Goal: Task Accomplishment & Management: Use online tool/utility

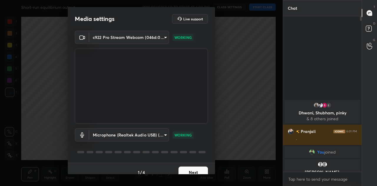
scroll to position [7, 0]
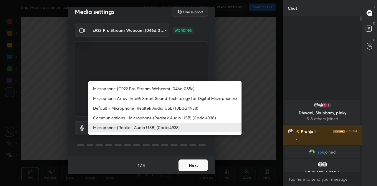
click at [144, 129] on body "1 2 3 4 5 6 7 C X Z C X Z E E Erase all H H Short-run equilibrium output WAS SC…" at bounding box center [188, 93] width 377 height 186
click at [144, 129] on li "Microphone (Realtek Audio USB) (0bda:4938)" at bounding box center [164, 127] width 153 height 10
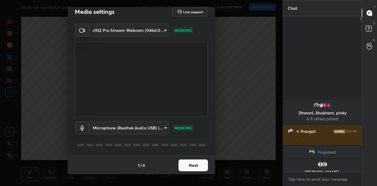
click at [204, 165] on button "Next" at bounding box center [192, 165] width 29 height 12
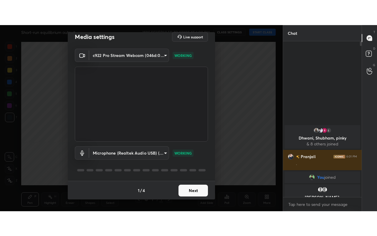
scroll to position [0, 0]
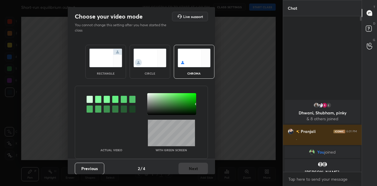
click at [142, 70] on div "circle" at bounding box center [150, 62] width 41 height 34
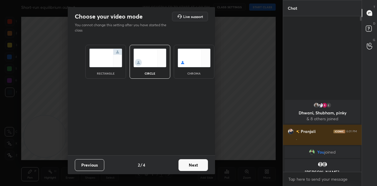
click at [200, 165] on button "Next" at bounding box center [192, 165] width 29 height 12
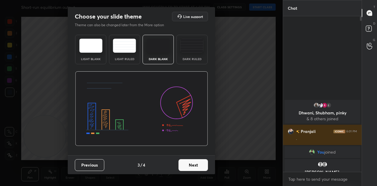
click at [200, 165] on button "Next" at bounding box center [192, 165] width 29 height 12
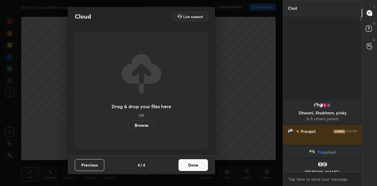
click at [200, 165] on button "Done" at bounding box center [192, 165] width 29 height 12
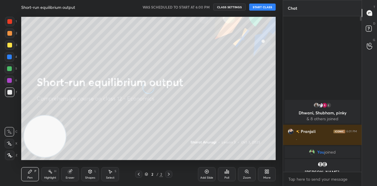
click at [261, 7] on button "START CLASS" at bounding box center [262, 7] width 26 height 7
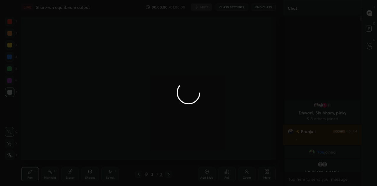
click at [269, 172] on div at bounding box center [188, 93] width 377 height 186
click at [266, 178] on div at bounding box center [188, 93] width 377 height 186
click at [265, 176] on div at bounding box center [188, 93] width 377 height 186
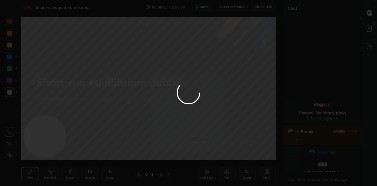
click at [264, 173] on div at bounding box center [188, 93] width 377 height 186
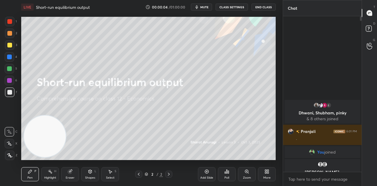
click at [264, 171] on icon at bounding box center [266, 171] width 5 height 5
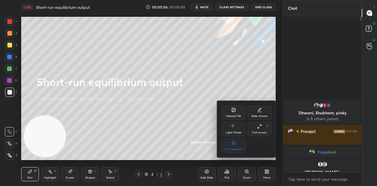
drag, startPoint x: 256, startPoint y: 115, endPoint x: 258, endPoint y: 139, distance: 24.8
click at [258, 139] on div "Upload File Slide theme Light Mode Full screen F Live Support" at bounding box center [246, 128] width 49 height 47
click at [263, 126] on div "Full screen F" at bounding box center [260, 129] width 24 height 14
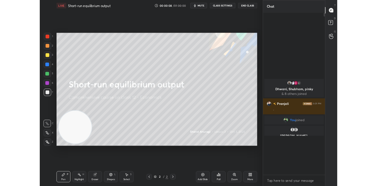
scroll to position [218, 77]
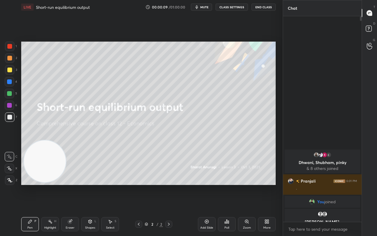
click at [275, 185] on div "More" at bounding box center [267, 224] width 18 height 14
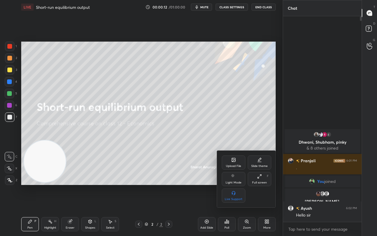
drag, startPoint x: 51, startPoint y: 170, endPoint x: 158, endPoint y: 99, distance: 128.0
click at [161, 96] on div at bounding box center [188, 118] width 377 height 236
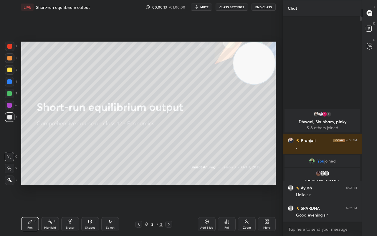
drag, startPoint x: 54, startPoint y: 161, endPoint x: 268, endPoint y: 56, distance: 238.5
click at [268, 56] on video at bounding box center [254, 63] width 42 height 42
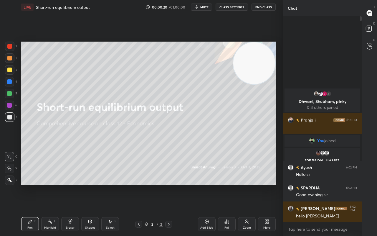
click at [273, 185] on div "More" at bounding box center [267, 224] width 18 height 14
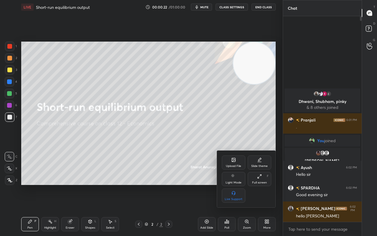
click at [230, 164] on div "Upload File" at bounding box center [233, 165] width 15 height 3
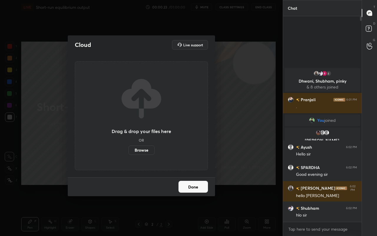
click at [139, 148] on label "Browse" at bounding box center [141, 149] width 26 height 9
click at [128, 148] on input "Browse" at bounding box center [128, 149] width 0 height 9
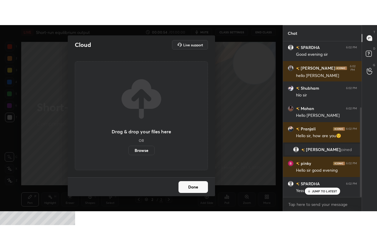
scroll to position [114, 0]
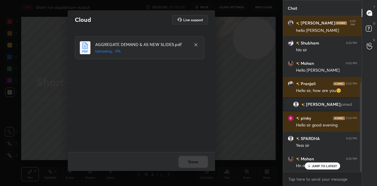
drag, startPoint x: 326, startPoint y: 168, endPoint x: 230, endPoint y: 166, distance: 96.0
click at [325, 167] on p "JUMP TO LATEST" at bounding box center [324, 166] width 25 height 4
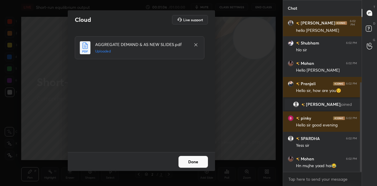
click at [187, 162] on button "Done" at bounding box center [192, 162] width 29 height 12
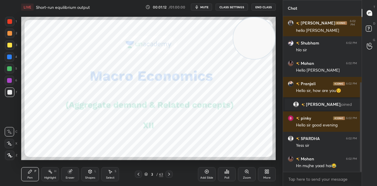
click at [271, 178] on div "More" at bounding box center [267, 174] width 18 height 14
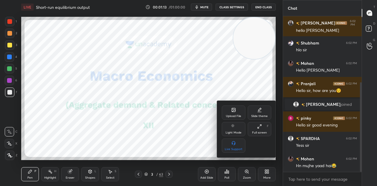
drag, startPoint x: 266, startPoint y: 130, endPoint x: 249, endPoint y: 165, distance: 39.4
click at [266, 129] on div "Full screen F" at bounding box center [260, 129] width 24 height 14
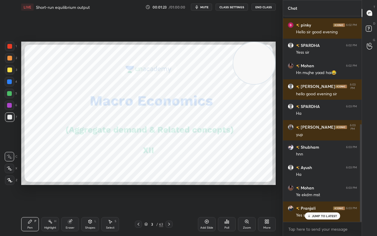
scroll to position [227, 0]
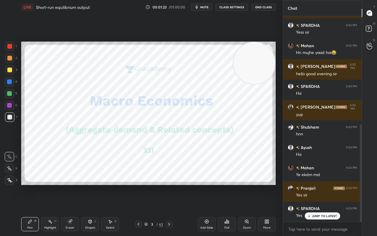
click at [13, 181] on div at bounding box center [9, 179] width 9 height 9
click at [8, 45] on div at bounding box center [9, 46] width 5 height 5
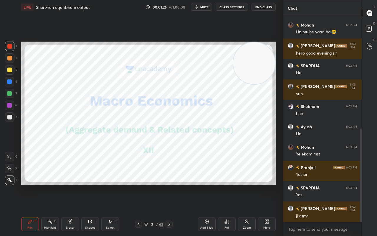
click at [173, 185] on div "3 / 63" at bounding box center [154, 223] width 88 height 7
click at [165, 185] on div "3 / 63" at bounding box center [154, 223] width 38 height 7
click at [158, 185] on div "3 / 63" at bounding box center [153, 223] width 19 height 5
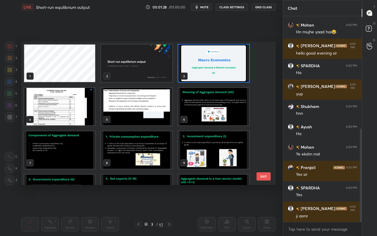
scroll to position [2, 3]
click at [84, 108] on img "grid" at bounding box center [59, 106] width 71 height 37
click at [83, 109] on img "grid" at bounding box center [59, 106] width 71 height 37
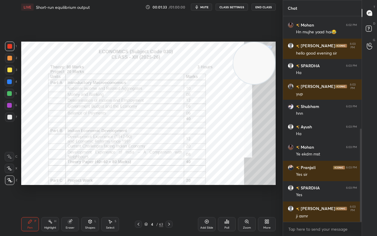
click at [7, 44] on div at bounding box center [9, 46] width 9 height 9
click at [169, 185] on icon at bounding box center [169, 223] width 5 height 5
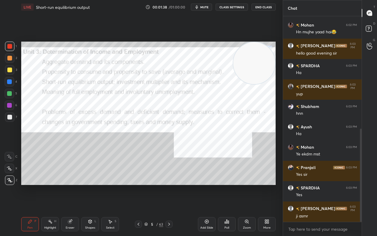
scroll to position [254, 0]
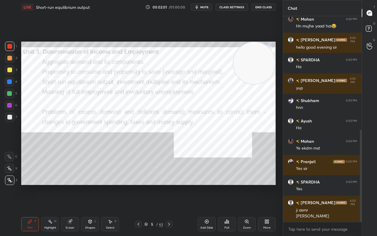
click at [163, 185] on div "63" at bounding box center [161, 223] width 4 height 5
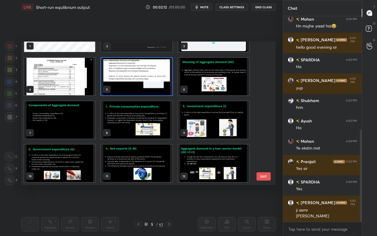
scroll to position [29, 0]
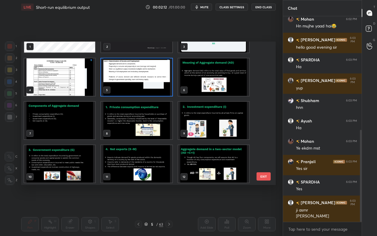
click at [210, 75] on img "grid" at bounding box center [213, 76] width 71 height 37
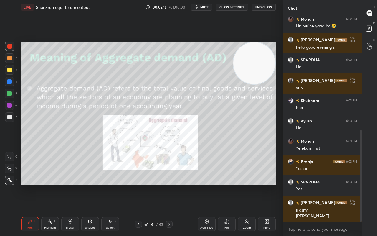
click at [11, 119] on div at bounding box center [9, 117] width 5 height 5
click at [169, 185] on div at bounding box center [168, 223] width 7 height 7
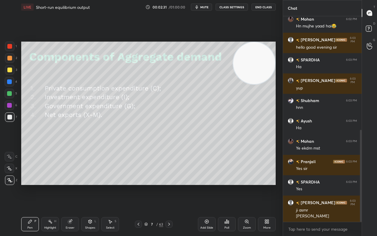
click at [169, 185] on icon at bounding box center [169, 223] width 2 height 3
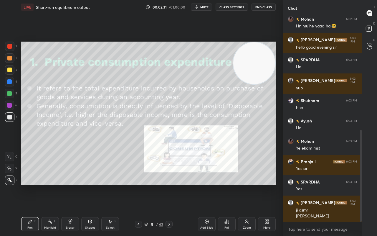
click at [171, 185] on icon at bounding box center [169, 223] width 5 height 5
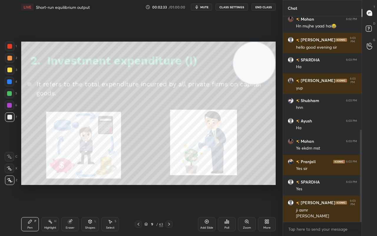
click at [139, 185] on icon at bounding box center [138, 223] width 5 height 5
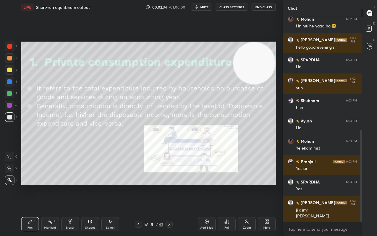
click at [171, 185] on icon at bounding box center [169, 223] width 5 height 5
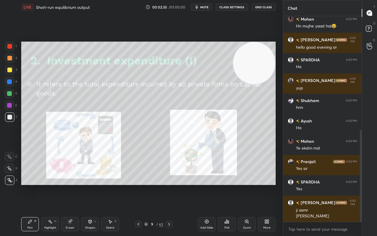
click at [172, 185] on div at bounding box center [168, 223] width 7 height 7
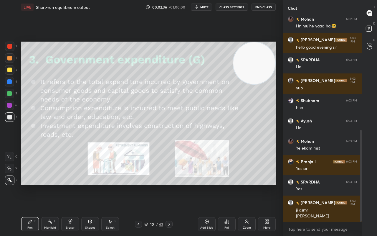
click at [171, 185] on icon at bounding box center [169, 223] width 5 height 5
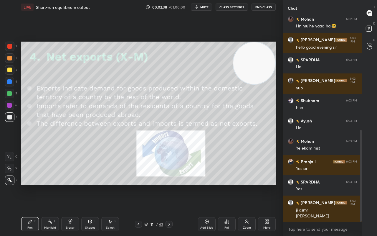
click at [169, 185] on icon at bounding box center [169, 223] width 5 height 5
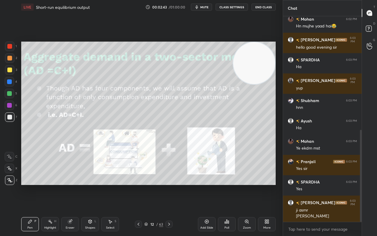
drag, startPoint x: 167, startPoint y: 223, endPoint x: 155, endPoint y: 189, distance: 36.4
click at [155, 185] on div "LIVE Short-run equilibrium output 00:02:43 / 01:00:00 mute CLASS SETTINGS End C…" at bounding box center [148, 118] width 259 height 236
click at [171, 185] on icon at bounding box center [169, 223] width 5 height 5
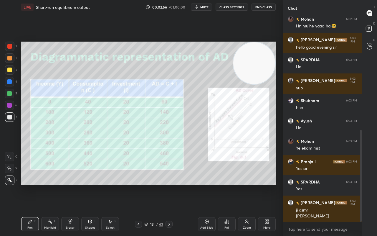
click at [169, 185] on icon at bounding box center [169, 223] width 5 height 5
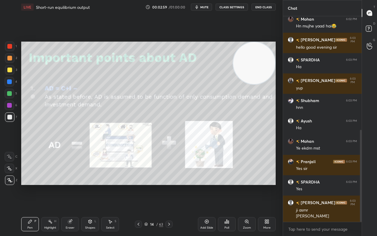
click at [169, 185] on icon at bounding box center [169, 223] width 5 height 5
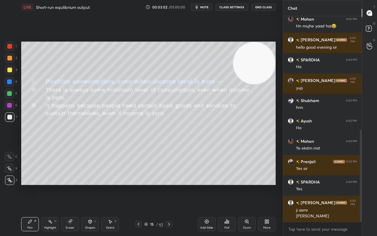
click at [169, 185] on icon at bounding box center [169, 223] width 5 height 5
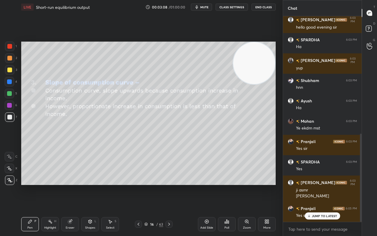
click at [167, 185] on icon at bounding box center [169, 223] width 5 height 5
drag, startPoint x: 170, startPoint y: 226, endPoint x: 170, endPoint y: 229, distance: 3.3
click at [170, 185] on icon at bounding box center [169, 223] width 5 height 5
click at [169, 185] on icon at bounding box center [169, 223] width 2 height 3
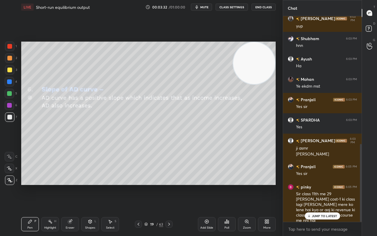
scroll to position [336, 0]
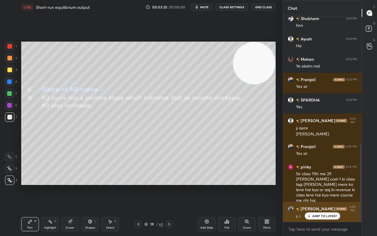
click at [324, 185] on p "JUMP TO LATEST" at bounding box center [324, 216] width 25 height 4
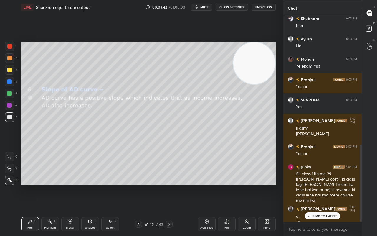
scroll to position [342, 0]
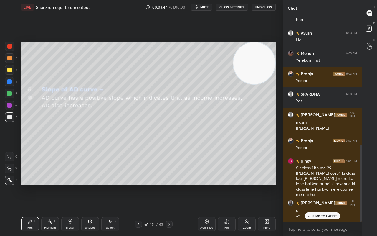
click at [170, 185] on icon at bounding box center [169, 223] width 5 height 5
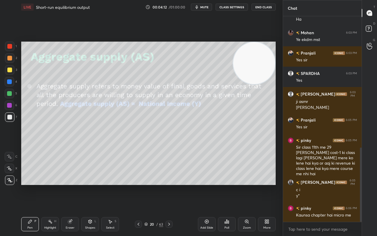
click at [173, 185] on div "20 / 63" at bounding box center [154, 223] width 88 height 7
click at [168, 185] on icon at bounding box center [169, 223] width 5 height 5
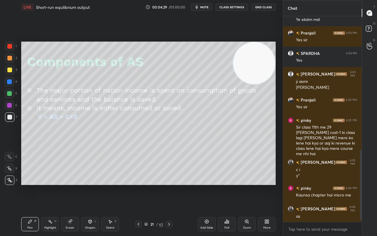
scroll to position [403, 0]
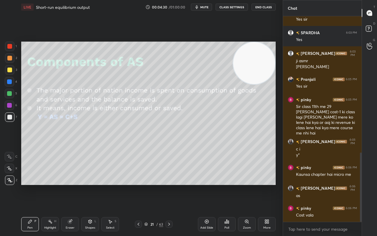
click at [170, 185] on icon at bounding box center [169, 223] width 5 height 5
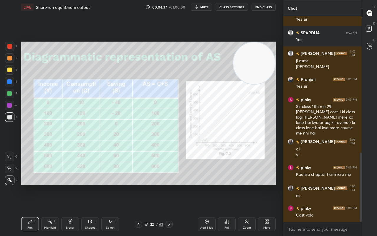
click at [234, 65] on div "Setting up your live class Poll for secs No correct answer Start poll" at bounding box center [148, 113] width 254 height 143
click at [169, 185] on icon at bounding box center [169, 223] width 5 height 5
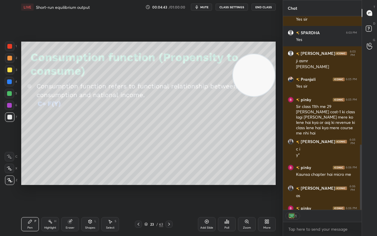
drag, startPoint x: 264, startPoint y: 68, endPoint x: 264, endPoint y: 81, distance: 12.7
click at [264, 81] on video at bounding box center [254, 75] width 42 height 42
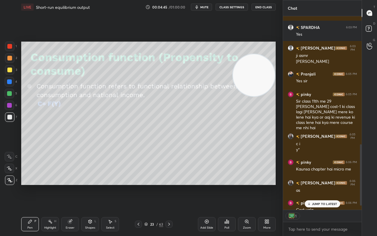
scroll to position [415, 0]
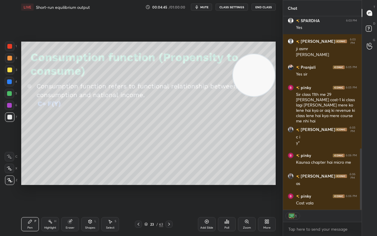
drag, startPoint x: 360, startPoint y: 200, endPoint x: 360, endPoint y: 209, distance: 8.9
click at [361, 185] on div at bounding box center [361, 178] width 2 height 61
click at [170, 185] on div at bounding box center [168, 223] width 7 height 7
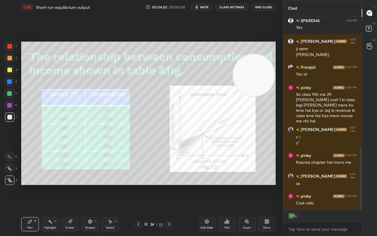
click at [140, 185] on icon at bounding box center [138, 223] width 5 height 5
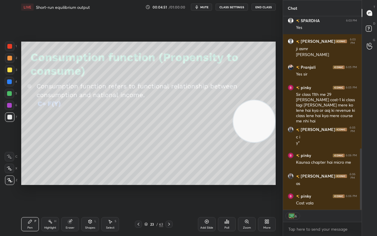
drag, startPoint x: 254, startPoint y: 72, endPoint x: 259, endPoint y: 119, distance: 46.7
click at [258, 119] on video at bounding box center [254, 121] width 42 height 42
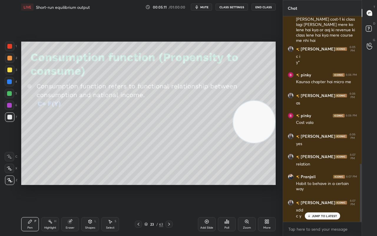
scroll to position [521, 0]
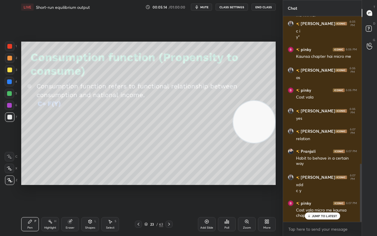
click at [329, 185] on p "JUMP TO LATEST" at bounding box center [324, 216] width 25 height 4
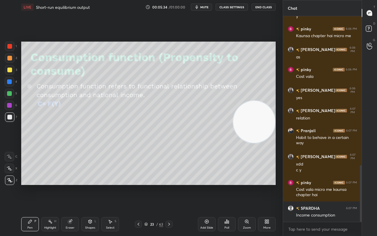
drag, startPoint x: 8, startPoint y: 71, endPoint x: 4, endPoint y: 72, distance: 4.2
click at [8, 71] on div at bounding box center [9, 69] width 5 height 5
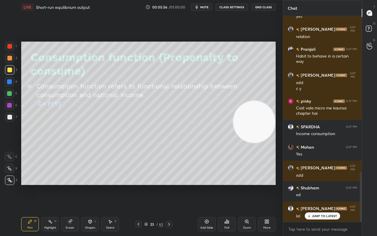
scroll to position [642, 0]
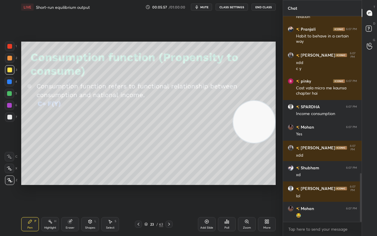
drag, startPoint x: 325, startPoint y: 217, endPoint x: 321, endPoint y: 217, distance: 3.8
click at [325, 185] on div "[PERSON_NAME] 6:07 PM relation [PERSON_NAME] 6:07 PM Habit to behave in a certa…" at bounding box center [322, 118] width 79 height 205
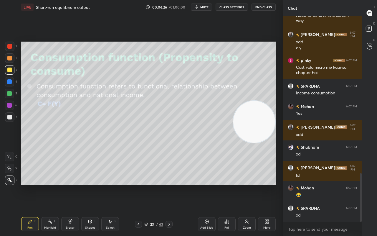
scroll to position [683, 0]
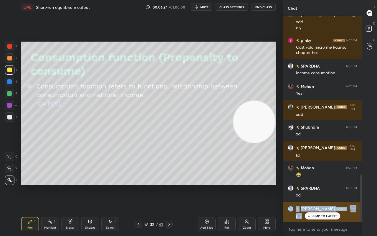
drag, startPoint x: 313, startPoint y: 213, endPoint x: 307, endPoint y: 215, distance: 5.6
click at [313, 185] on div "JUMP TO LATEST" at bounding box center [321, 215] width 35 height 7
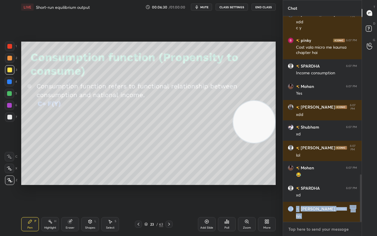
click at [306, 185] on textarea at bounding box center [322, 228] width 69 height 9
click at [170, 185] on icon at bounding box center [169, 223] width 5 height 5
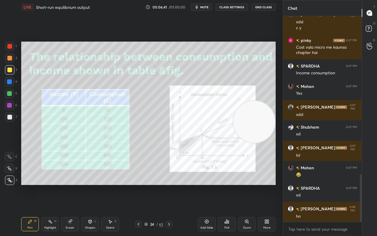
scroll to position [689, 0]
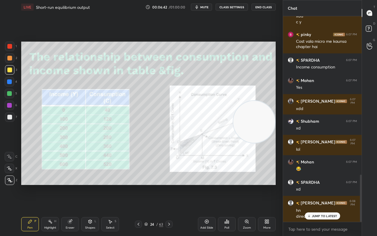
click at [322, 185] on p "JUMP TO LATEST" at bounding box center [324, 216] width 25 height 4
click at [170, 185] on icon at bounding box center [169, 223] width 5 height 5
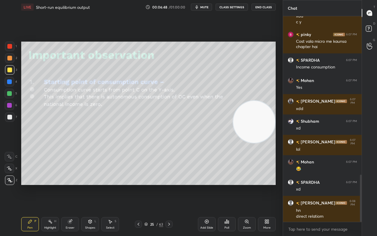
click at [139, 185] on icon at bounding box center [138, 223] width 5 height 5
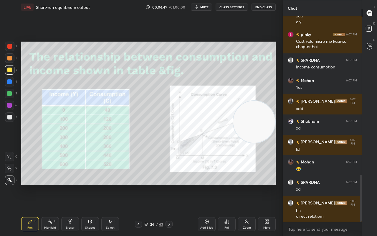
click at [203, 185] on div "Add Slide" at bounding box center [206, 227] width 13 height 3
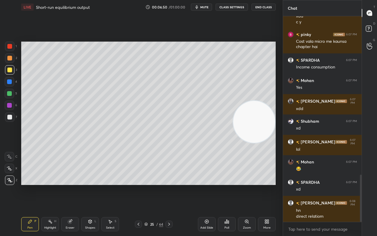
click at [96, 185] on div "Shapes L" at bounding box center [90, 224] width 18 height 14
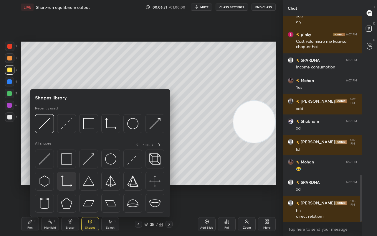
scroll to position [710, 0]
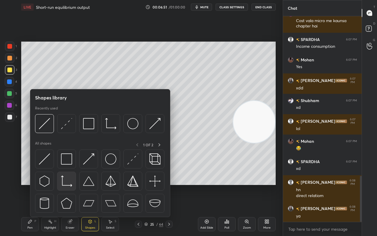
click at [64, 182] on img at bounding box center [66, 180] width 11 height 11
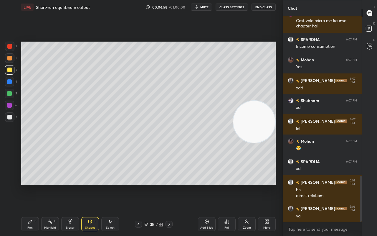
click at [32, 185] on div "Pen P" at bounding box center [30, 224] width 18 height 14
click at [9, 117] on div at bounding box center [9, 117] width 5 height 5
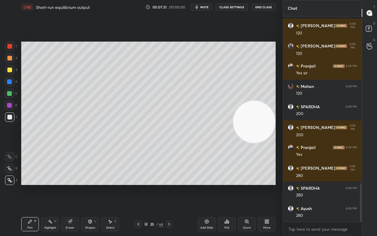
scroll to position [884, 0]
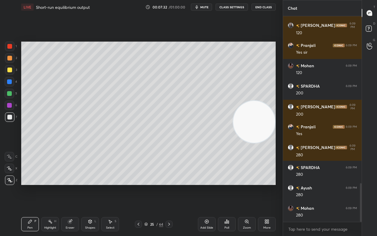
click at [97, 185] on div "Shapes L" at bounding box center [90, 224] width 18 height 14
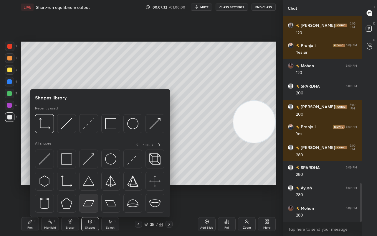
scroll to position [904, 0]
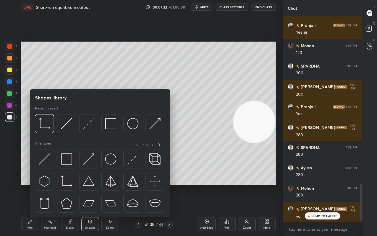
click at [69, 132] on div at bounding box center [99, 125] width 129 height 22
click at [65, 124] on img at bounding box center [66, 123] width 11 height 11
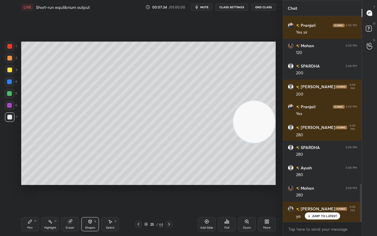
click at [11, 69] on div at bounding box center [9, 69] width 5 height 5
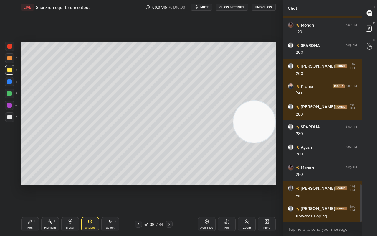
click at [9, 116] on div at bounding box center [9, 117] width 5 height 5
drag, startPoint x: 8, startPoint y: 69, endPoint x: 6, endPoint y: 65, distance: 4.1
click at [8, 69] on div at bounding box center [9, 69] width 5 height 5
click at [90, 185] on div "Shapes" at bounding box center [90, 227] width 10 height 3
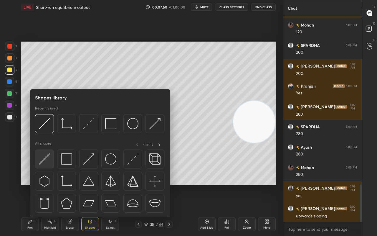
click at [47, 163] on img at bounding box center [44, 158] width 11 height 11
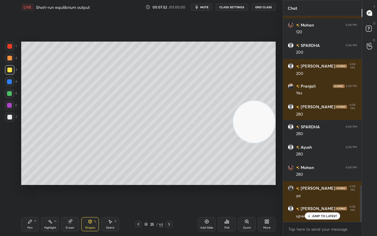
scroll to position [945, 0]
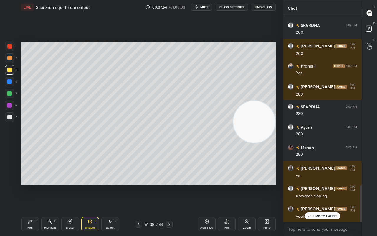
click at [9, 79] on div at bounding box center [9, 81] width 9 height 9
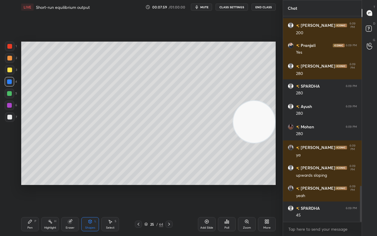
click at [29, 185] on div "Pen" at bounding box center [29, 227] width 5 height 3
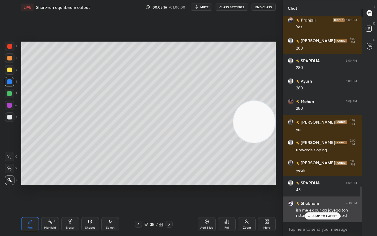
click at [315, 185] on p "JUMP TO LATEST" at bounding box center [324, 216] width 25 height 4
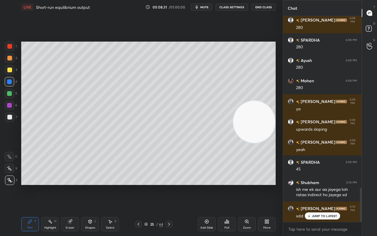
scroll to position [1032, 0]
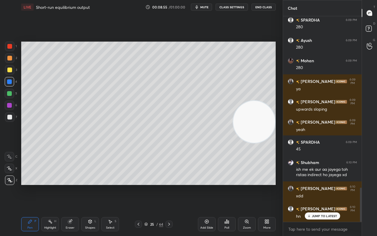
click at [137, 185] on icon at bounding box center [138, 223] width 5 height 5
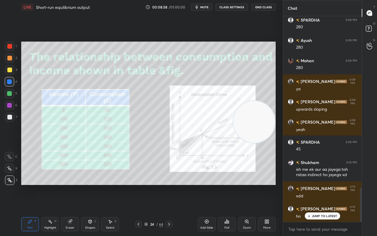
click at [170, 185] on icon at bounding box center [169, 223] width 5 height 5
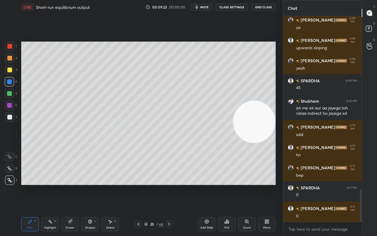
scroll to position [1099, 0]
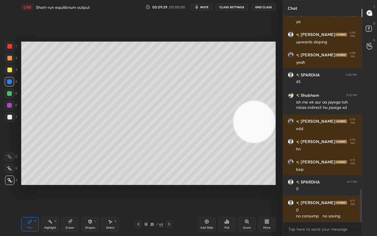
click at [9, 95] on div at bounding box center [9, 93] width 9 height 9
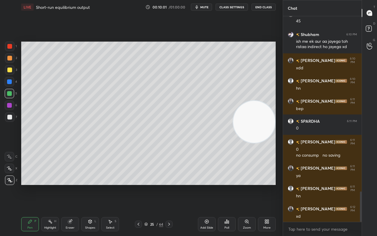
scroll to position [1180, 0]
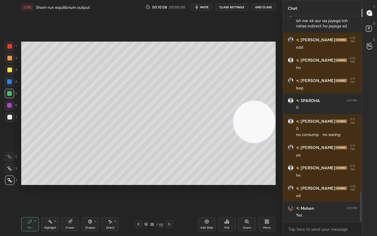
drag, startPoint x: 9, startPoint y: 118, endPoint x: 5, endPoint y: 115, distance: 5.1
click at [10, 117] on div at bounding box center [9, 117] width 5 height 5
click at [11, 105] on div at bounding box center [9, 105] width 5 height 5
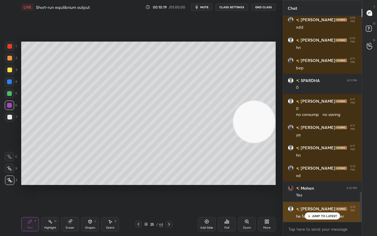
click at [316, 185] on p "JUMP TO LATEST" at bounding box center [324, 216] width 25 height 4
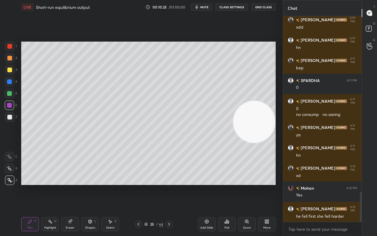
drag, startPoint x: 8, startPoint y: 56, endPoint x: 4, endPoint y: 58, distance: 4.3
click at [9, 56] on div at bounding box center [9, 58] width 5 height 5
click at [10, 114] on div at bounding box center [9, 116] width 9 height 9
click at [11, 105] on div at bounding box center [9, 105] width 5 height 5
click at [10, 95] on div at bounding box center [9, 93] width 9 height 9
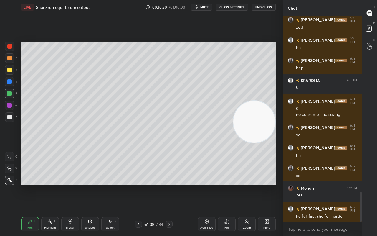
scroll to position [1221, 0]
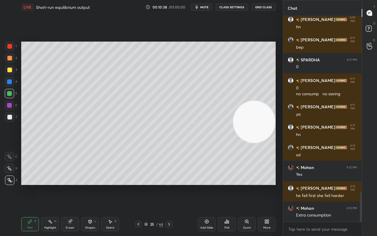
click at [141, 185] on div at bounding box center [138, 223] width 7 height 7
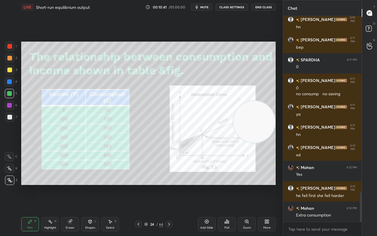
click at [245, 185] on div "Zoom" at bounding box center [247, 227] width 8 height 3
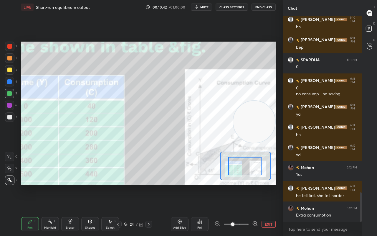
drag, startPoint x: 247, startPoint y: 162, endPoint x: 253, endPoint y: 166, distance: 7.8
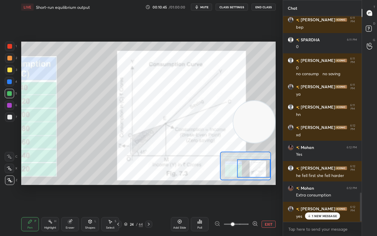
scroll to position [1261, 0]
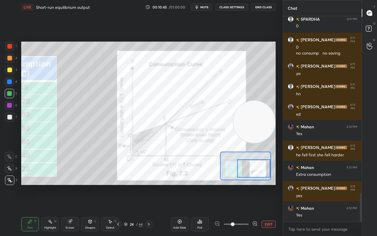
drag, startPoint x: 248, startPoint y: 167, endPoint x: 259, endPoint y: 169, distance: 10.9
click at [259, 169] on div at bounding box center [253, 168] width 33 height 18
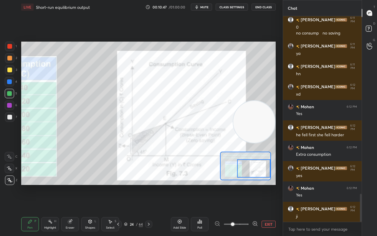
scroll to position [1302, 0]
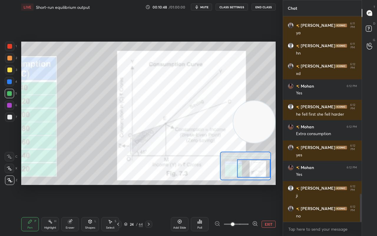
click at [263, 185] on button "EXIT" at bounding box center [268, 223] width 14 height 7
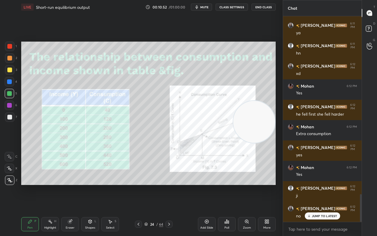
scroll to position [1322, 0]
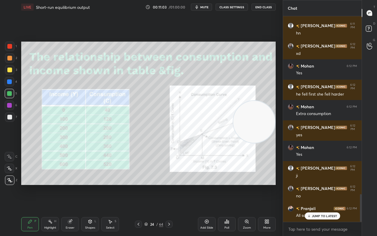
click at [168, 185] on icon at bounding box center [169, 223] width 5 height 5
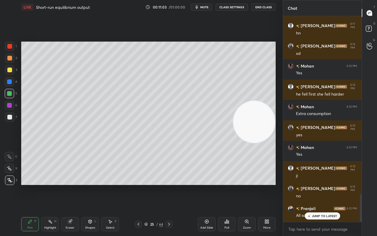
click at [170, 185] on icon at bounding box center [169, 223] width 5 height 5
click at [9, 72] on div at bounding box center [9, 69] width 5 height 5
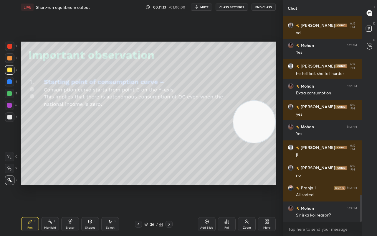
click at [138, 185] on icon at bounding box center [138, 223] width 5 height 5
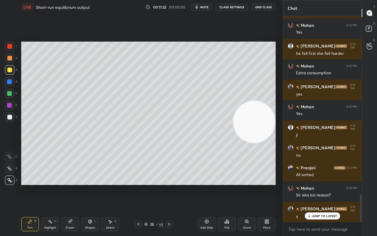
click at [312, 185] on p "JUMP TO LATEST" at bounding box center [324, 216] width 25 height 4
click at [168, 185] on icon at bounding box center [169, 223] width 5 height 5
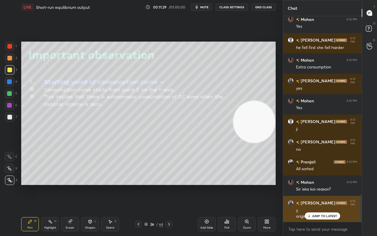
click at [315, 185] on div "JUMP TO LATEST" at bounding box center [321, 215] width 35 height 7
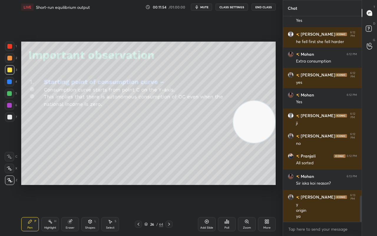
scroll to position [1395, 0]
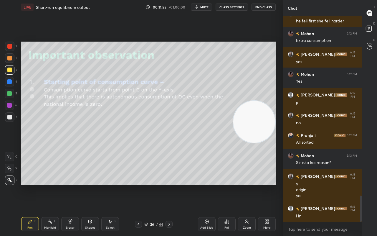
click at [171, 185] on div at bounding box center [168, 223] width 7 height 7
click at [95, 185] on div "Shapes L" at bounding box center [90, 224] width 18 height 14
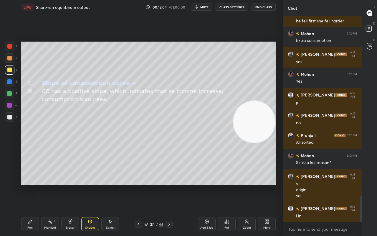
click at [30, 185] on icon at bounding box center [30, 221] width 4 height 4
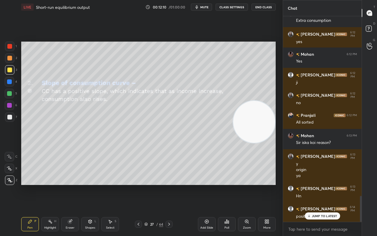
click at [171, 185] on div at bounding box center [168, 223] width 7 height 7
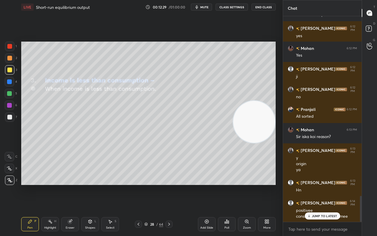
click at [8, 115] on div at bounding box center [9, 117] width 5 height 5
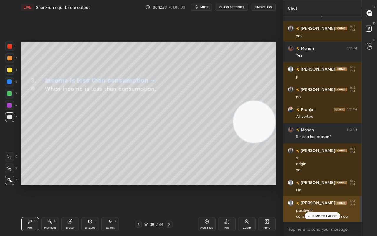
click at [314, 185] on p "JUMP TO LATEST" at bounding box center [324, 216] width 25 height 4
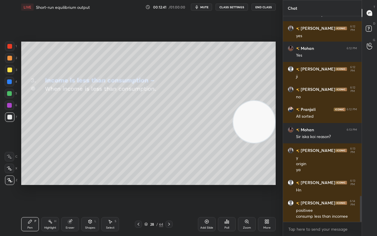
click at [171, 185] on div at bounding box center [168, 223] width 7 height 7
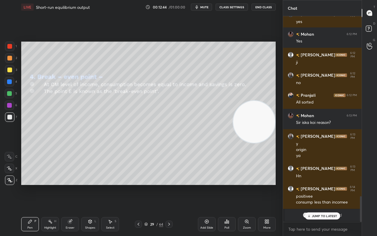
click at [140, 185] on div at bounding box center [138, 223] width 7 height 7
click at [172, 185] on div at bounding box center [168, 223] width 7 height 7
click at [169, 185] on icon at bounding box center [169, 223] width 5 height 5
click at [313, 185] on p "JUMP TO LATEST" at bounding box center [324, 216] width 25 height 4
drag, startPoint x: 142, startPoint y: 224, endPoint x: 140, endPoint y: 228, distance: 3.8
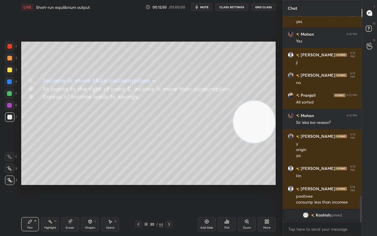
click at [142, 185] on div at bounding box center [138, 223] width 7 height 7
click at [138, 185] on div "Pen P Highlight H Eraser Shapes L Select S 29 / 64 Add Slide Poll Zoom More" at bounding box center [148, 224] width 254 height 24
click at [138, 185] on icon at bounding box center [138, 223] width 5 height 5
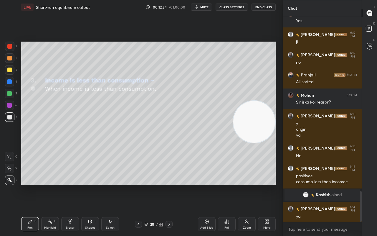
scroll to position [1186, 0]
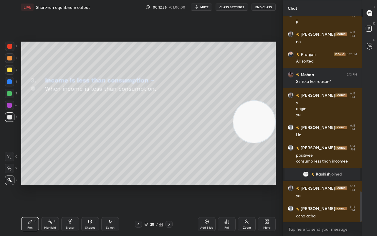
click at [170, 185] on icon at bounding box center [169, 223] width 5 height 5
click at [169, 185] on icon at bounding box center [169, 223] width 5 height 5
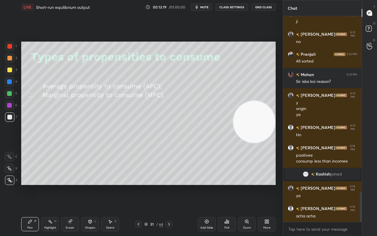
scroll to position [1207, 0]
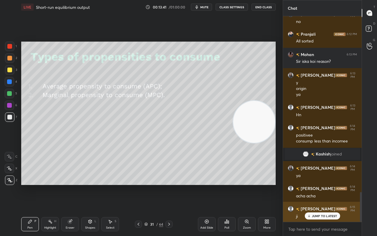
click at [315, 185] on p "JUMP TO LATEST" at bounding box center [324, 216] width 25 height 4
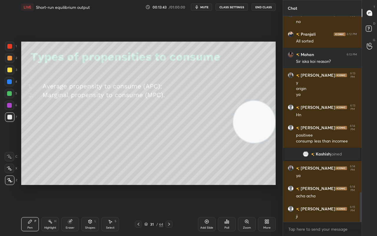
click at [169, 185] on icon at bounding box center [169, 223] width 5 height 5
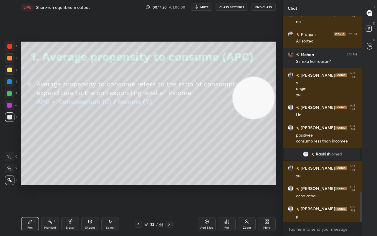
drag, startPoint x: 256, startPoint y: 128, endPoint x: 254, endPoint y: 95, distance: 33.4
click at [254, 95] on video at bounding box center [254, 98] width 42 height 42
click at [11, 83] on div at bounding box center [9, 81] width 5 height 5
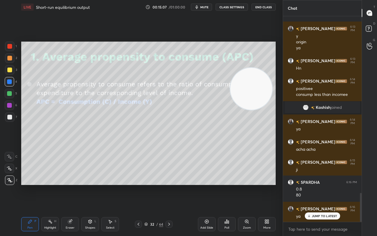
scroll to position [1267, 0]
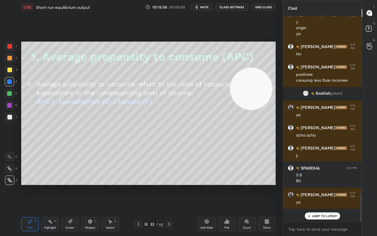
click at [330, 185] on p "JUMP TO LATEST" at bounding box center [324, 216] width 25 height 4
click at [209, 185] on div "Add Slide" at bounding box center [207, 224] width 18 height 14
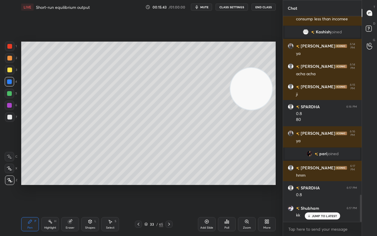
scroll to position [1348, 0]
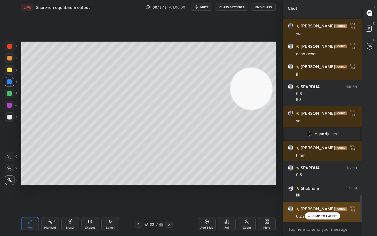
click at [316, 185] on p "JUMP TO LATEST" at bounding box center [324, 216] width 25 height 4
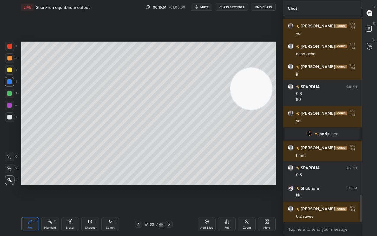
scroll to position [1369, 0]
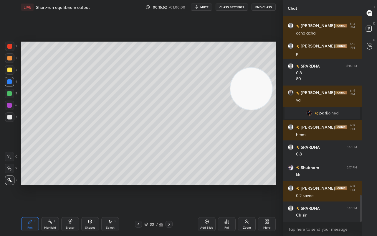
click at [140, 185] on div at bounding box center [138, 223] width 7 height 7
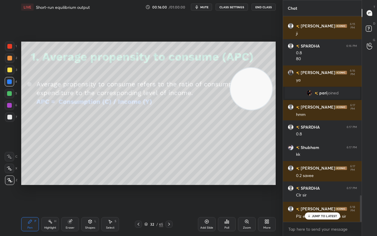
drag, startPoint x: 321, startPoint y: 217, endPoint x: 316, endPoint y: 220, distance: 5.8
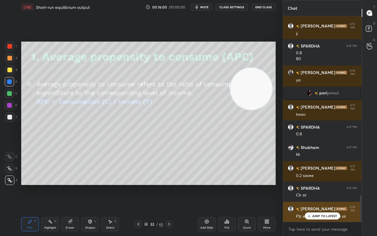
click at [321, 185] on p "JUMP TO LATEST" at bounding box center [324, 216] width 25 height 4
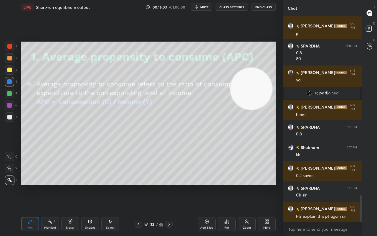
drag, startPoint x: 204, startPoint y: 225, endPoint x: 193, endPoint y: 222, distance: 11.1
click at [204, 185] on div "Add Slide" at bounding box center [207, 224] width 18 height 14
click at [11, 68] on div at bounding box center [9, 69] width 5 height 5
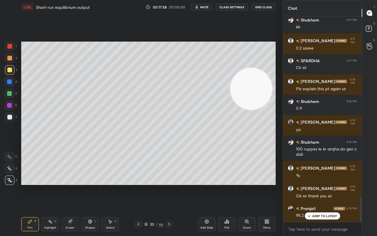
scroll to position [1537, 0]
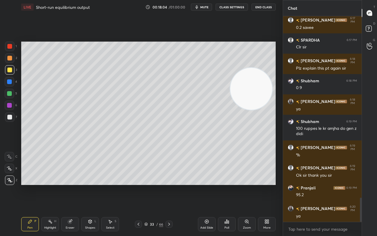
click at [137, 185] on icon at bounding box center [138, 223] width 5 height 5
click at [168, 185] on icon at bounding box center [169, 223] width 5 height 5
click at [170, 185] on icon at bounding box center [169, 223] width 5 height 5
click at [171, 185] on div at bounding box center [168, 223] width 7 height 7
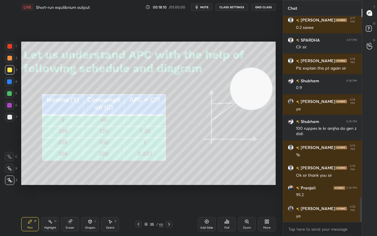
click at [207, 185] on div "Add Slide" at bounding box center [207, 224] width 18 height 14
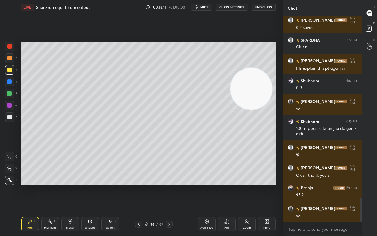
click at [91, 185] on div "Shapes L" at bounding box center [90, 224] width 18 height 14
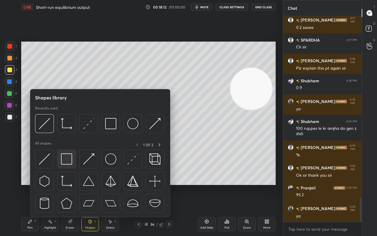
click at [70, 157] on img at bounding box center [66, 158] width 11 height 11
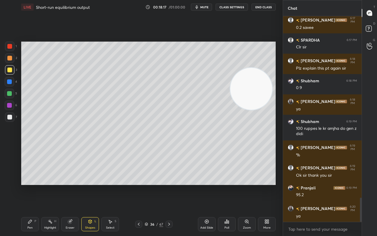
scroll to position [1557, 0]
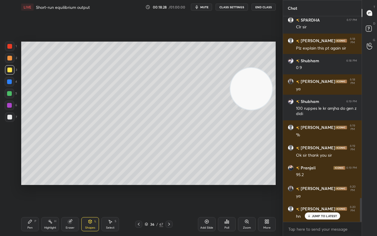
click at [22, 185] on div "Pen P" at bounding box center [30, 224] width 18 height 14
click at [11, 80] on div at bounding box center [9, 81] width 5 height 5
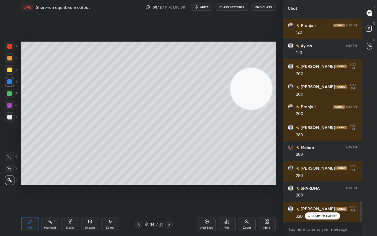
scroll to position [1862, 0]
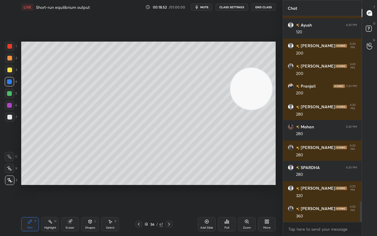
click at [11, 118] on div at bounding box center [9, 117] width 5 height 5
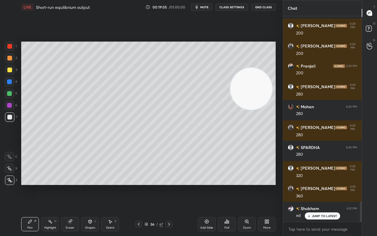
scroll to position [1903, 0]
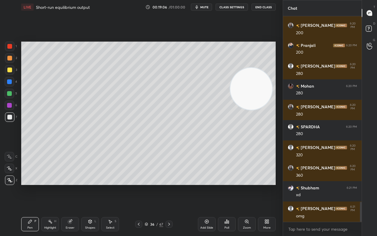
click at [10, 70] on div at bounding box center [9, 69] width 5 height 5
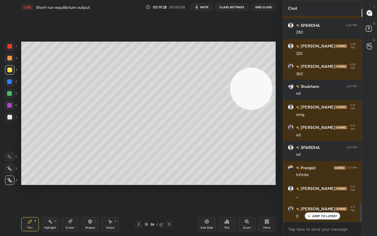
scroll to position [2018, 0]
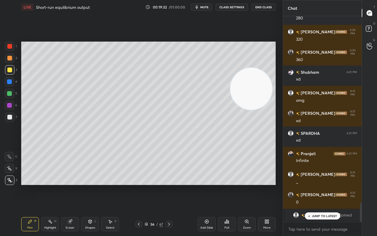
click at [138, 185] on div at bounding box center [138, 223] width 7 height 7
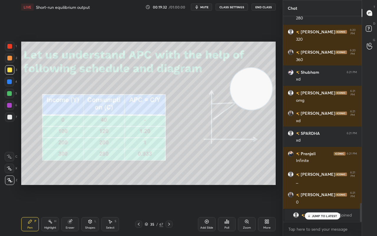
scroll to position [2039, 0]
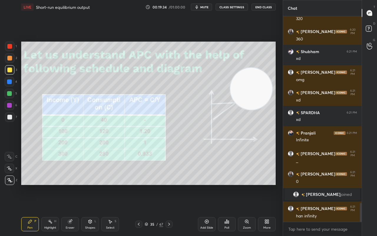
click at [167, 185] on div at bounding box center [168, 223] width 7 height 7
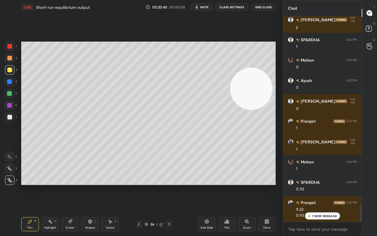
scroll to position [2369, 0]
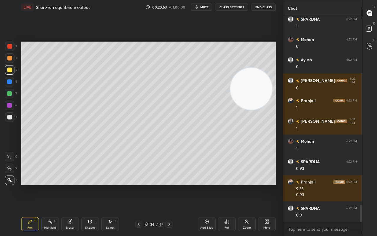
click at [9, 120] on div at bounding box center [9, 116] width 9 height 9
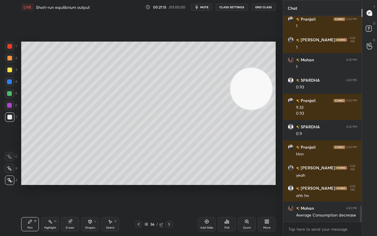
scroll to position [2471, 0]
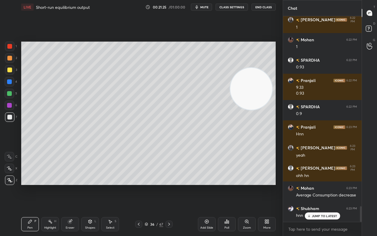
click at [206, 185] on div "Add Slide" at bounding box center [207, 224] width 18 height 14
click at [6, 84] on div at bounding box center [9, 81] width 9 height 9
click at [5, 97] on div at bounding box center [9, 93] width 9 height 9
drag, startPoint x: 92, startPoint y: 220, endPoint x: 91, endPoint y: 223, distance: 3.3
click at [92, 185] on icon at bounding box center [90, 221] width 5 height 5
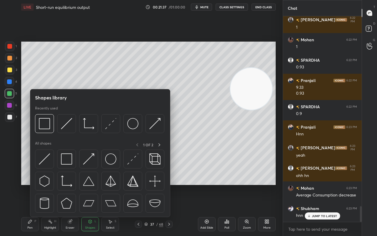
click at [35, 185] on div "P" at bounding box center [35, 220] width 2 height 3
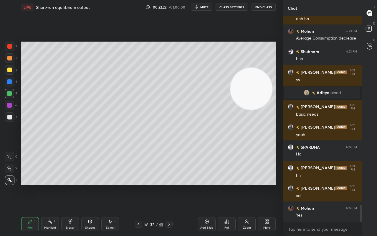
scroll to position [2268, 0]
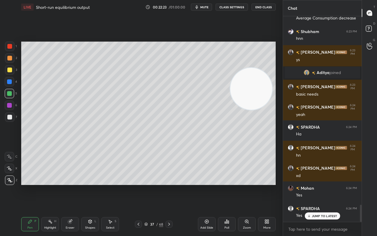
click at [140, 185] on icon at bounding box center [138, 223] width 5 height 5
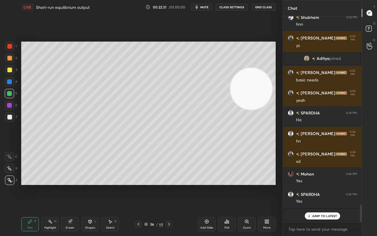
drag, startPoint x: 325, startPoint y: 214, endPoint x: 318, endPoint y: 219, distance: 8.8
click at [324, 185] on p "JUMP TO LATEST" at bounding box center [324, 216] width 25 height 4
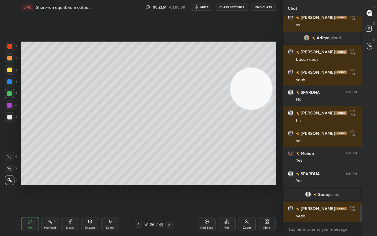
scroll to position [2322, 0]
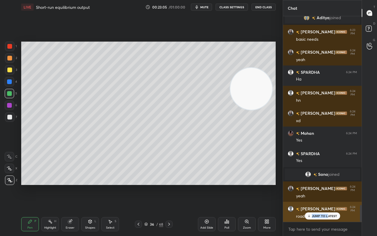
click at [328, 185] on div "[PERSON_NAME] 6:24 PM road" at bounding box center [322, 211] width 79 height 21
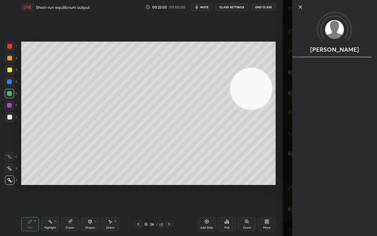
click at [309, 116] on div "[PERSON_NAME]" at bounding box center [334, 118] width 85 height 236
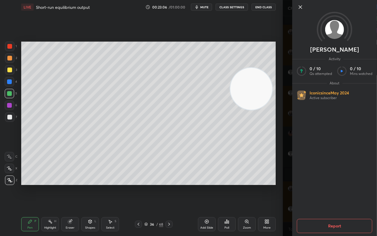
click at [301, 4] on icon at bounding box center [300, 7] width 7 height 7
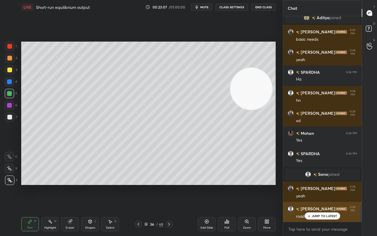
click at [323, 185] on div "JUMP TO LATEST" at bounding box center [321, 215] width 35 height 7
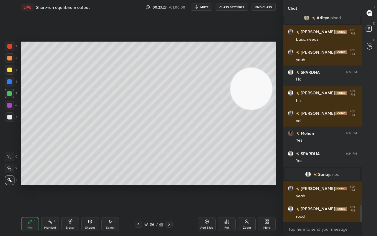
scroll to position [2343, 0]
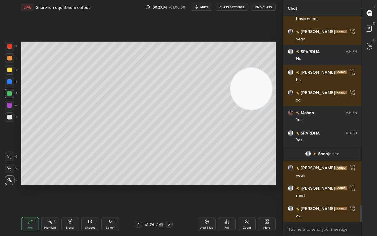
click at [170, 185] on icon at bounding box center [169, 223] width 2 height 3
click at [170, 185] on icon at bounding box center [169, 223] width 5 height 5
click at [25, 185] on div "Pen P" at bounding box center [30, 224] width 18 height 14
click at [169, 185] on icon at bounding box center [169, 223] width 5 height 5
drag, startPoint x: 138, startPoint y: 224, endPoint x: 140, endPoint y: 220, distance: 4.2
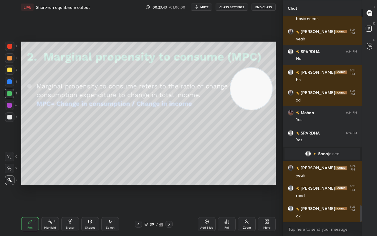
click at [138, 185] on icon at bounding box center [138, 223] width 5 height 5
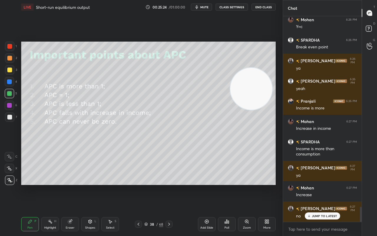
scroll to position [2583, 0]
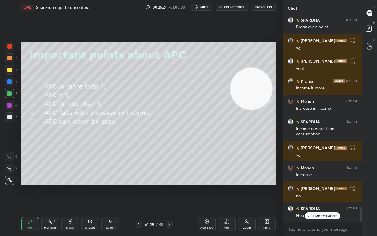
click at [79, 185] on div "Setting up your live class Poll for secs No correct answer Start poll" at bounding box center [148, 113] width 259 height 198
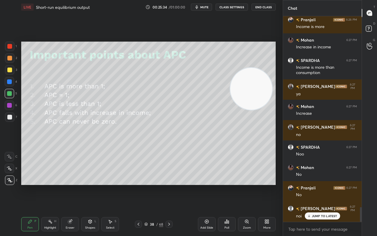
scroll to position [2664, 0]
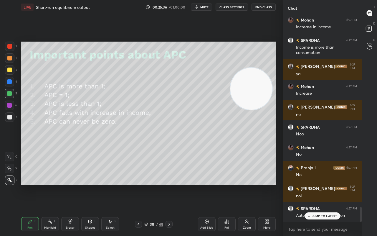
click at [322, 185] on p "JUMP TO LATEST" at bounding box center [324, 216] width 25 height 4
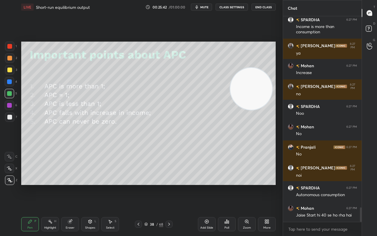
scroll to position [2704, 0]
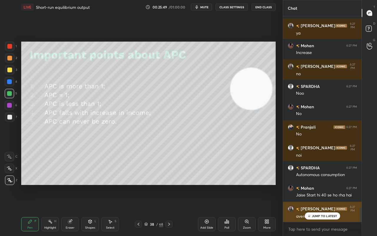
drag, startPoint x: 309, startPoint y: 217, endPoint x: 303, endPoint y: 218, distance: 5.9
click at [308, 185] on div "JUMP TO LATEST" at bounding box center [321, 215] width 35 height 7
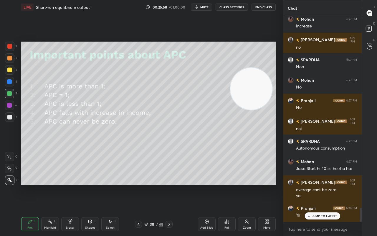
scroll to position [2751, 0]
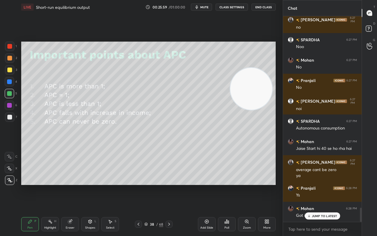
click at [310, 185] on icon at bounding box center [309, 216] width 4 height 4
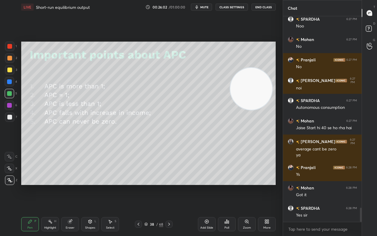
click at [168, 185] on icon at bounding box center [169, 223] width 5 height 5
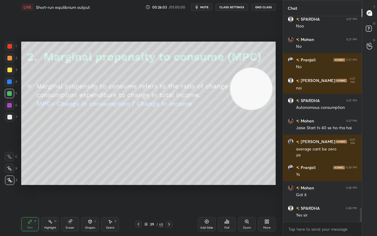
click at [135, 185] on div "39 / 68" at bounding box center [154, 223] width 88 height 7
click at [135, 185] on div at bounding box center [138, 223] width 7 height 7
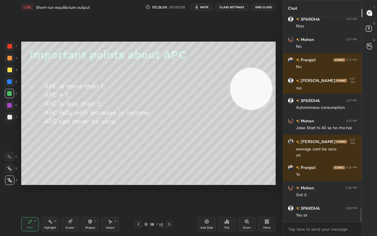
click at [135, 185] on div at bounding box center [138, 223] width 7 height 7
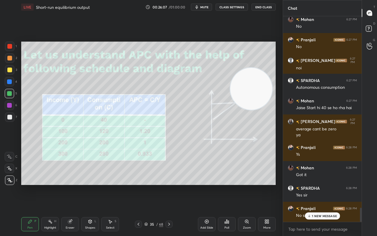
scroll to position [2812, 0]
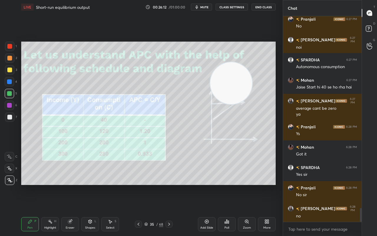
drag, startPoint x: 247, startPoint y: 96, endPoint x: 231, endPoint y: 103, distance: 17.4
click at [231, 103] on video at bounding box center [231, 83] width 42 height 42
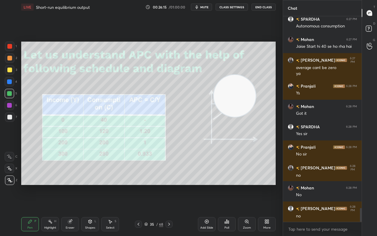
scroll to position [2873, 0]
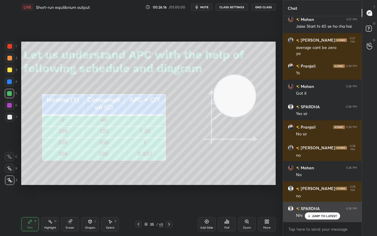
click at [311, 185] on icon at bounding box center [309, 216] width 4 height 4
click at [311, 185] on div "Nhi" at bounding box center [326, 215] width 61 height 6
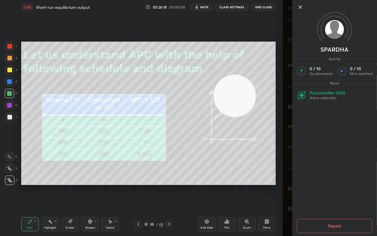
click at [301, 6] on icon at bounding box center [300, 7] width 7 height 7
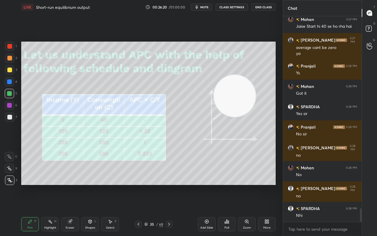
click at [208, 185] on div "Add Slide" at bounding box center [206, 227] width 13 height 3
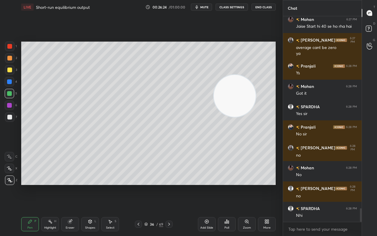
click at [91, 185] on div "Shapes" at bounding box center [90, 227] width 10 height 3
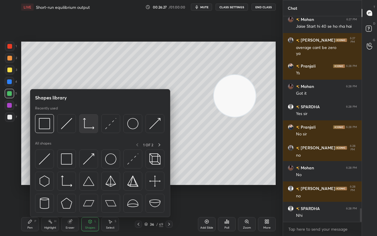
click at [87, 126] on img at bounding box center [88, 123] width 11 height 11
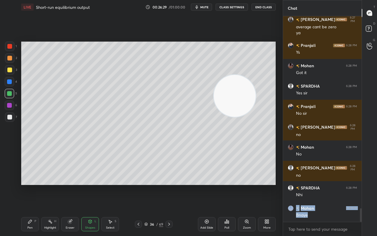
scroll to position [2914, 0]
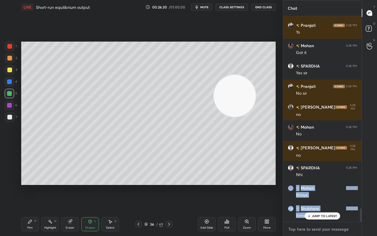
click at [302, 185] on textarea at bounding box center [322, 228] width 69 height 9
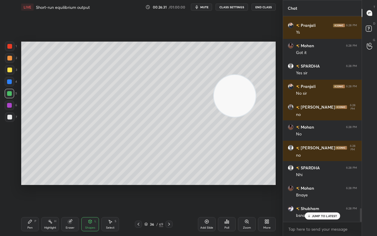
drag, startPoint x: 314, startPoint y: 217, endPoint x: 310, endPoint y: 217, distance: 3.6
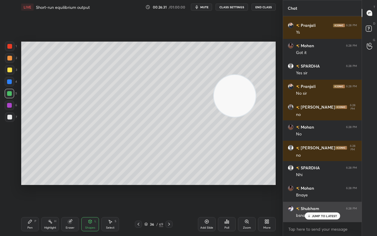
click at [314, 185] on p "JUMP TO LATEST" at bounding box center [324, 216] width 25 height 4
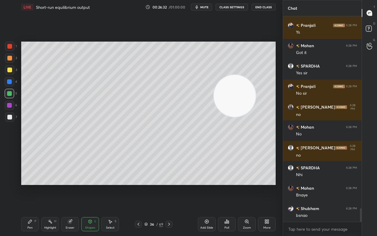
scroll to position [2934, 0]
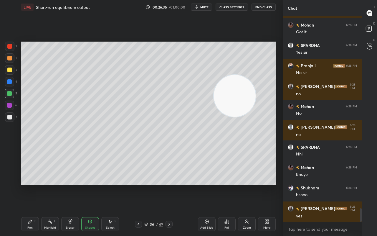
click at [172, 185] on div at bounding box center [168, 223] width 7 height 7
click at [171, 185] on div at bounding box center [168, 223] width 7 height 7
click at [172, 185] on div at bounding box center [168, 223] width 7 height 7
click at [168, 185] on icon at bounding box center [169, 223] width 2 height 3
click at [159, 185] on div "69" at bounding box center [161, 223] width 4 height 5
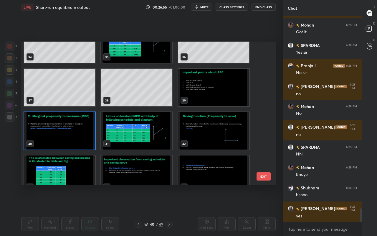
scroll to position [492, 0]
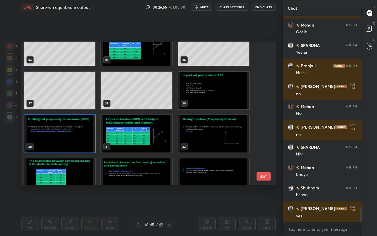
click at [193, 133] on img "grid" at bounding box center [213, 133] width 71 height 37
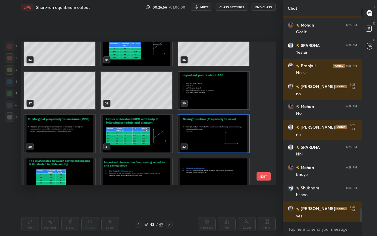
click at [193, 133] on img "grid" at bounding box center [213, 133] width 71 height 37
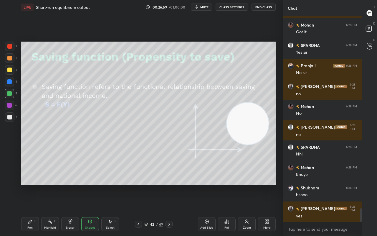
drag, startPoint x: 250, startPoint y: 105, endPoint x: 262, endPoint y: 132, distance: 30.0
click at [262, 132] on video at bounding box center [248, 123] width 42 height 42
click at [31, 185] on div "Pen P" at bounding box center [30, 224] width 18 height 14
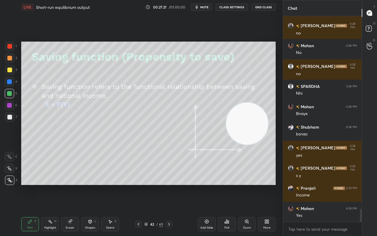
scroll to position [3015, 0]
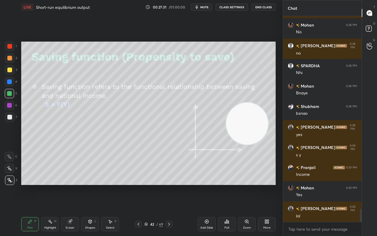
click at [9, 81] on div at bounding box center [9, 81] width 5 height 5
click at [9, 68] on div at bounding box center [9, 69] width 5 height 5
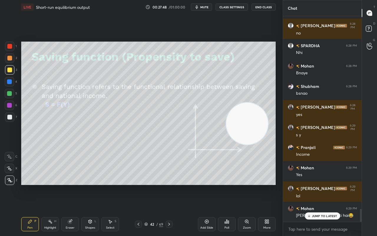
click at [316, 185] on div "JUMP TO LATEST" at bounding box center [321, 215] width 35 height 7
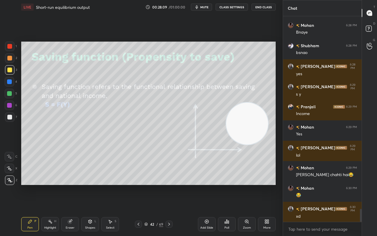
scroll to position [3097, 0]
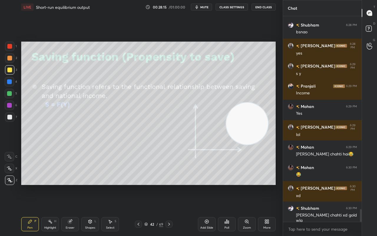
click at [170, 185] on icon at bounding box center [169, 223] width 5 height 5
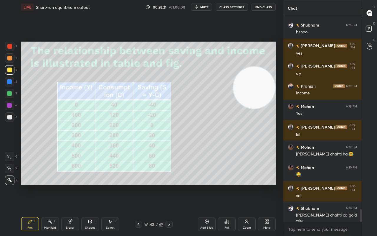
drag, startPoint x: 253, startPoint y: 131, endPoint x: 263, endPoint y: 88, distance: 44.4
click at [264, 89] on video at bounding box center [254, 88] width 42 height 42
click at [34, 185] on div "Pen P" at bounding box center [30, 224] width 18 height 14
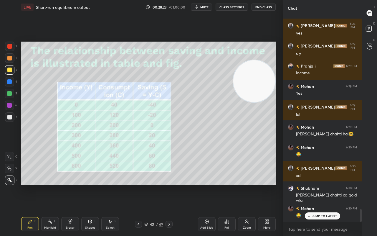
click at [10, 68] on div at bounding box center [9, 69] width 9 height 9
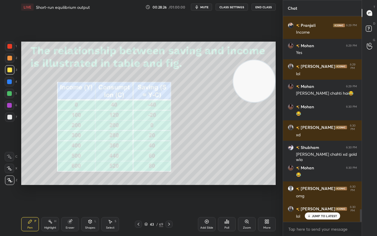
scroll to position [3178, 0]
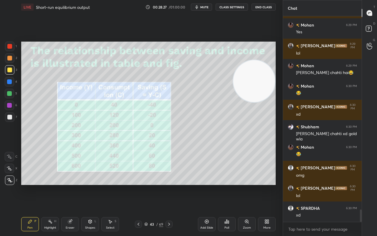
click at [6, 59] on div at bounding box center [9, 57] width 9 height 9
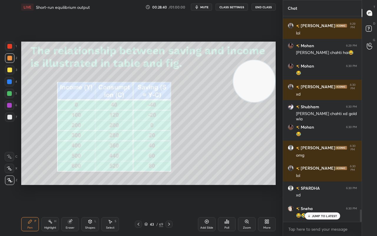
click at [312, 185] on div "JUMP TO LATEST" at bounding box center [321, 215] width 35 height 7
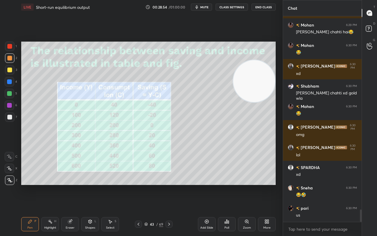
click at [31, 185] on div "Pen" at bounding box center [29, 227] width 5 height 3
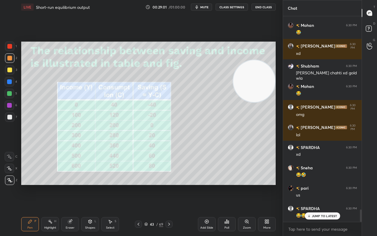
click at [10, 71] on div at bounding box center [9, 69] width 5 height 5
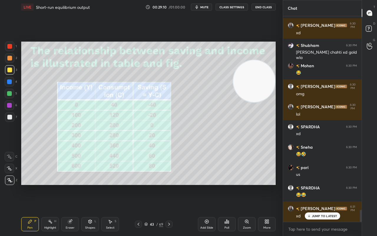
scroll to position [3279, 0]
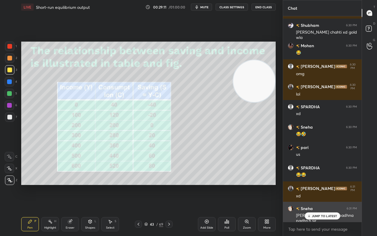
click at [319, 185] on p "JUMP TO LATEST" at bounding box center [324, 216] width 25 height 4
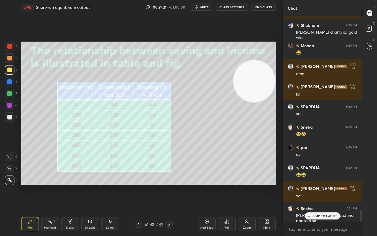
scroll to position [3285, 0]
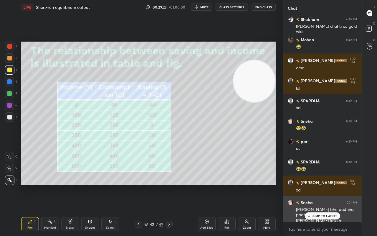
click at [316, 185] on div "JUMP TO LATEST" at bounding box center [321, 215] width 35 height 7
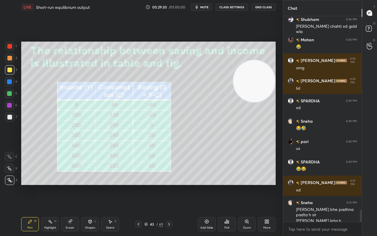
click at [206, 185] on icon at bounding box center [206, 221] width 5 height 5
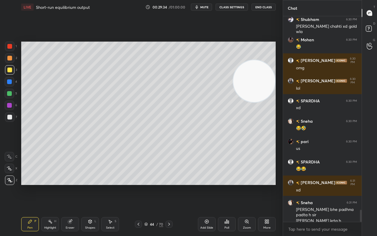
drag, startPoint x: 11, startPoint y: 70, endPoint x: 16, endPoint y: 70, distance: 4.7
click at [10, 71] on div at bounding box center [9, 69] width 5 height 5
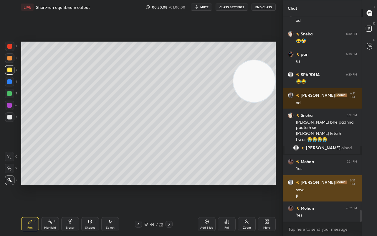
scroll to position [3392, 0]
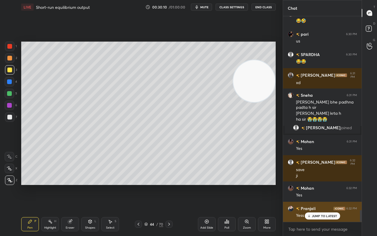
click at [326, 185] on div "[PERSON_NAME] 6:32 PM" at bounding box center [322, 208] width 69 height 6
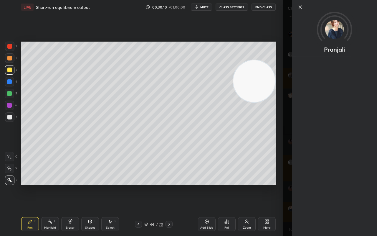
drag, startPoint x: 326, startPoint y: 211, endPoint x: 321, endPoint y: 210, distance: 5.1
click at [325, 185] on div "Pranjali" at bounding box center [330, 118] width 94 height 236
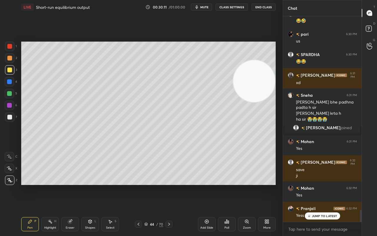
click at [316, 185] on p "JUMP TO LATEST" at bounding box center [324, 216] width 25 height 4
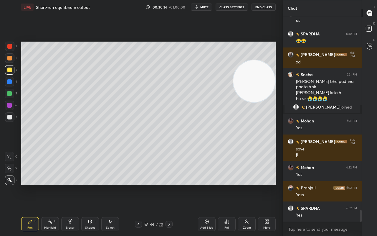
click at [4, 116] on div "1 2 3 4 5 6 7 C X Z C X Z E E Erase all H H" at bounding box center [9, 113] width 19 height 143
click at [8, 116] on div at bounding box center [9, 117] width 5 height 5
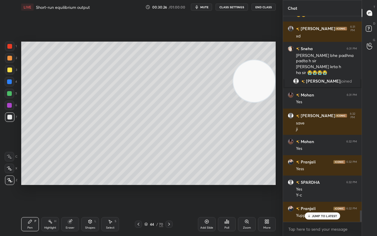
scroll to position [3459, 0]
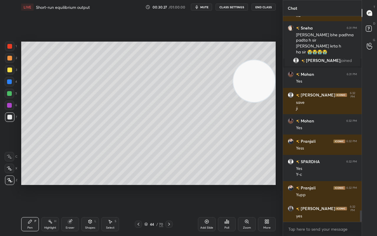
drag, startPoint x: 206, startPoint y: 224, endPoint x: 200, endPoint y: 225, distance: 5.3
click at [206, 185] on div "Add Slide" at bounding box center [207, 224] width 18 height 14
click at [90, 185] on div "Shapes L" at bounding box center [90, 224] width 18 height 14
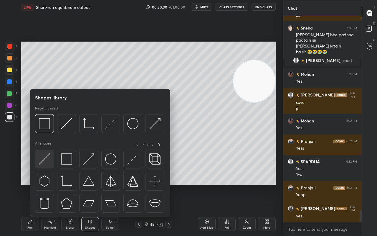
click at [46, 157] on img at bounding box center [44, 158] width 11 height 11
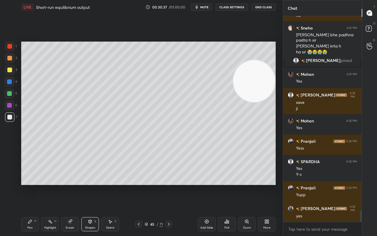
click at [25, 185] on div "Pen P" at bounding box center [30, 224] width 18 height 14
click at [11, 114] on div at bounding box center [9, 116] width 9 height 9
click at [12, 66] on div at bounding box center [9, 69] width 9 height 9
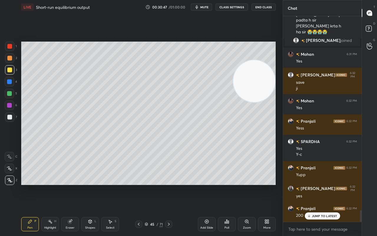
scroll to position [3485, 0]
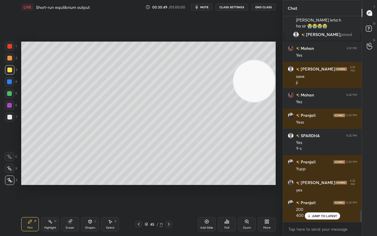
click at [7, 104] on div at bounding box center [9, 105] width 5 height 5
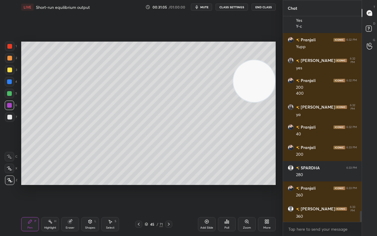
scroll to position [3628, 0]
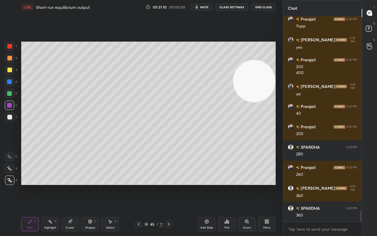
click at [9, 69] on div at bounding box center [9, 69] width 5 height 5
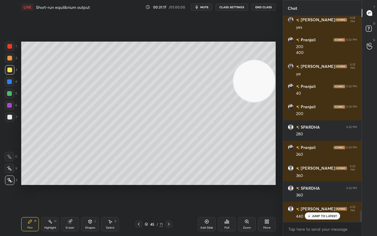
click at [10, 92] on div at bounding box center [9, 93] width 5 height 5
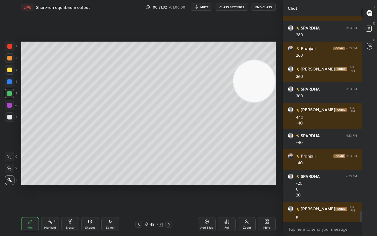
scroll to position [3767, 0]
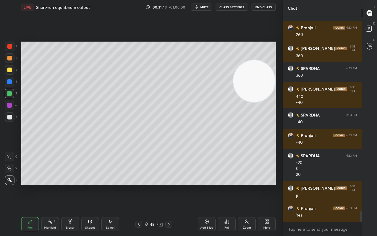
click at [90, 185] on div "Shapes" at bounding box center [90, 227] width 10 height 3
click at [29, 185] on div "Pen P" at bounding box center [30, 224] width 18 height 14
click at [140, 185] on icon at bounding box center [138, 223] width 5 height 5
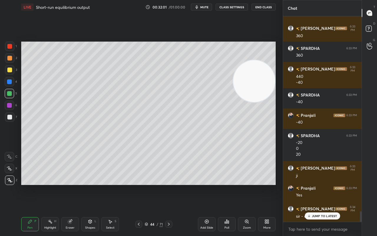
click at [168, 185] on icon at bounding box center [168, 223] width 5 height 5
click at [152, 185] on div "45" at bounding box center [152, 224] width 6 height 4
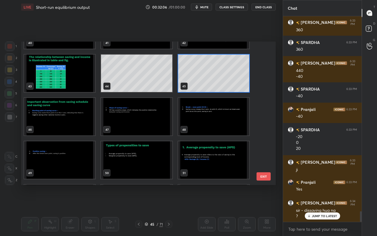
scroll to position [599, 0]
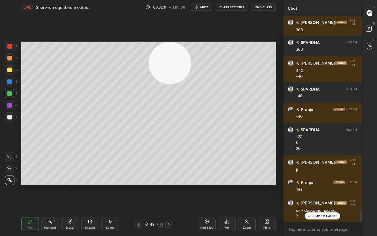
drag, startPoint x: 256, startPoint y: 78, endPoint x: 170, endPoint y: 46, distance: 92.4
click at [170, 46] on video at bounding box center [170, 63] width 42 height 42
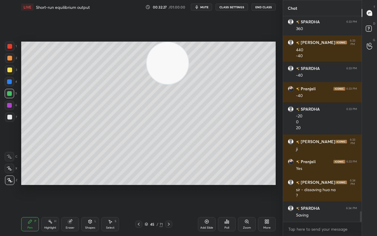
click at [89, 185] on div "Shapes L" at bounding box center [90, 224] width 18 height 14
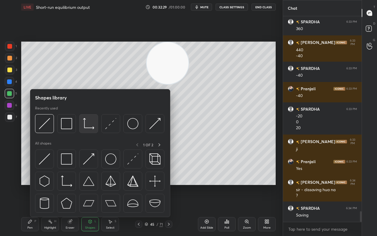
click at [83, 127] on img at bounding box center [88, 123] width 11 height 11
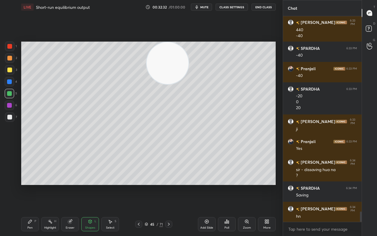
scroll to position [3854, 0]
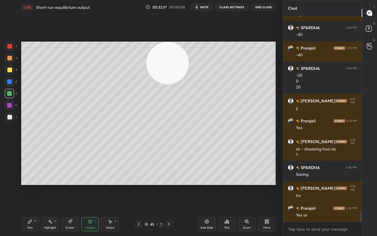
click at [30, 185] on icon at bounding box center [30, 221] width 4 height 4
click at [88, 185] on div "Shapes L" at bounding box center [90, 224] width 18 height 14
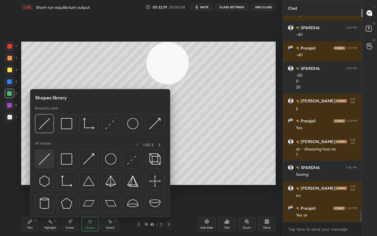
click at [44, 158] on img at bounding box center [44, 158] width 11 height 11
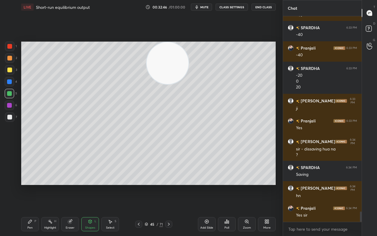
drag, startPoint x: 29, startPoint y: 223, endPoint x: 25, endPoint y: 224, distance: 3.6
click at [29, 185] on div "Pen P" at bounding box center [30, 224] width 18 height 14
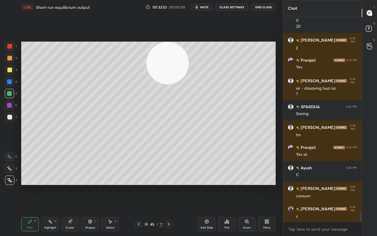
scroll to position [3936, 0]
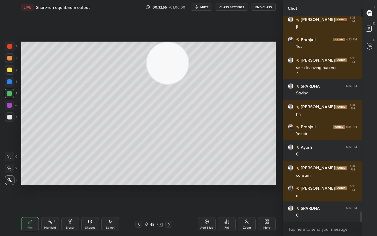
drag, startPoint x: 95, startPoint y: 227, endPoint x: 94, endPoint y: 224, distance: 3.1
click at [95, 185] on div "Shapes" at bounding box center [90, 227] width 10 height 3
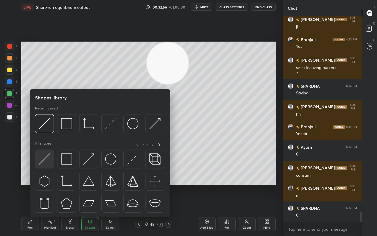
click at [41, 159] on img at bounding box center [44, 158] width 11 height 11
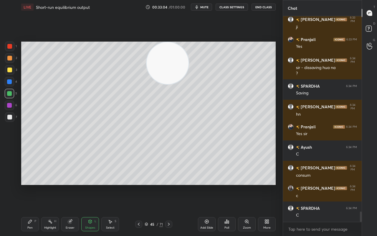
click at [35, 185] on div "Pen P" at bounding box center [30, 224] width 18 height 14
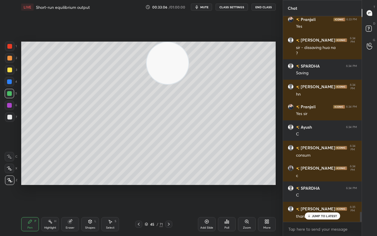
click at [88, 185] on div "Shapes" at bounding box center [90, 227] width 10 height 3
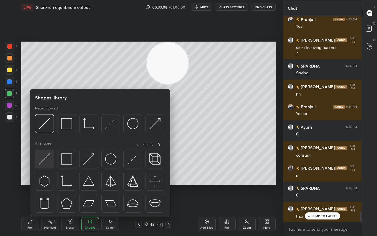
click at [48, 160] on img at bounding box center [44, 158] width 11 height 11
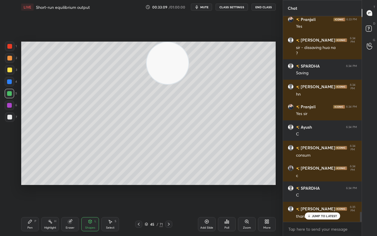
drag, startPoint x: 10, startPoint y: 116, endPoint x: 7, endPoint y: 115, distance: 3.0
click at [10, 116] on div at bounding box center [9, 117] width 5 height 5
click at [10, 70] on div at bounding box center [9, 69] width 5 height 5
click at [32, 185] on div "Pen P" at bounding box center [30, 224] width 18 height 14
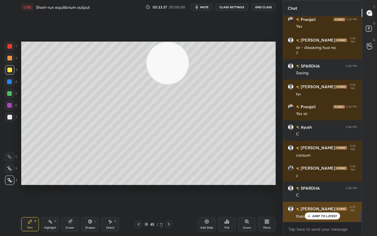
click at [328, 185] on p "JUMP TO LATEST" at bounding box center [324, 216] width 25 height 4
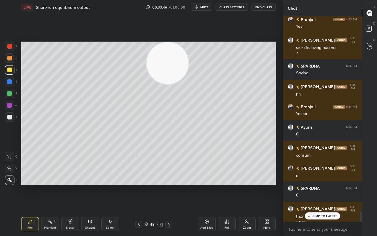
scroll to position [3962, 0]
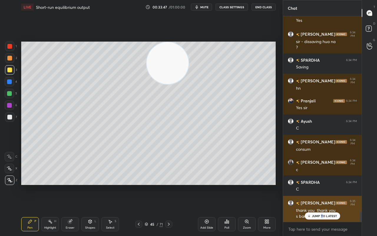
drag, startPoint x: 321, startPoint y: 214, endPoint x: 314, endPoint y: 216, distance: 7.2
click at [322, 185] on p "JUMP TO LATEST" at bounding box center [324, 216] width 25 height 4
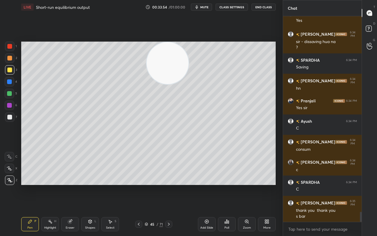
click at [94, 185] on div "Shapes" at bounding box center [90, 227] width 10 height 3
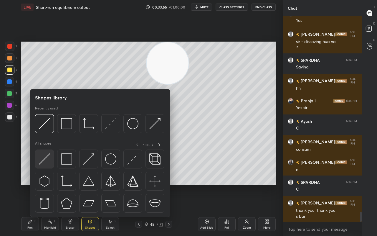
click at [49, 164] on img at bounding box center [44, 158] width 11 height 11
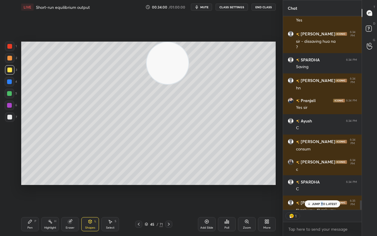
scroll to position [2, 2]
drag, startPoint x: 310, startPoint y: 203, endPoint x: 303, endPoint y: 203, distance: 7.1
click at [310, 185] on icon at bounding box center [309, 204] width 4 height 4
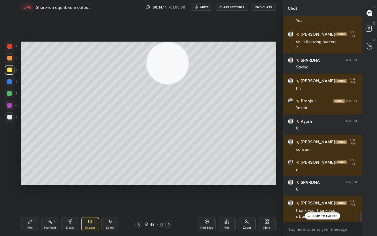
click at [13, 121] on div "7" at bounding box center [11, 116] width 12 height 9
click at [9, 117] on div at bounding box center [9, 117] width 5 height 5
click at [88, 185] on div "Shapes L" at bounding box center [90, 224] width 18 height 14
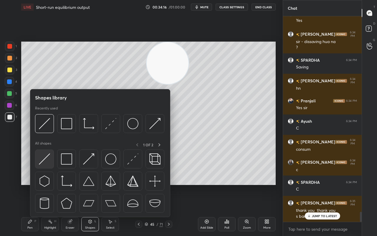
click at [44, 158] on img at bounding box center [44, 158] width 11 height 11
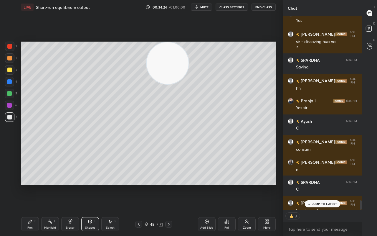
scroll to position [3994, 0]
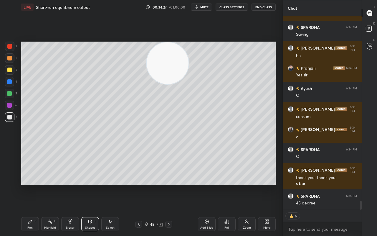
click at [31, 185] on div "Pen" at bounding box center [29, 227] width 5 height 3
click at [35, 185] on div "Pen P" at bounding box center [30, 224] width 18 height 14
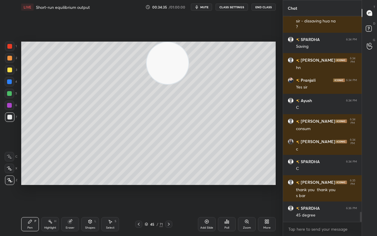
scroll to position [3982, 0]
click at [91, 185] on div "Shapes" at bounding box center [90, 227] width 10 height 3
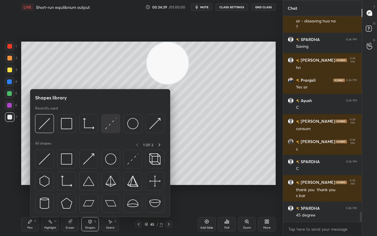
click at [110, 130] on div at bounding box center [110, 123] width 19 height 19
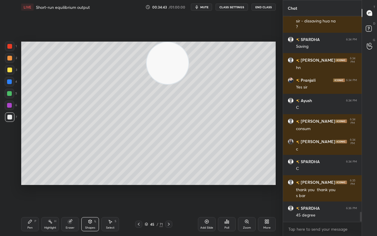
scroll to position [3988, 0]
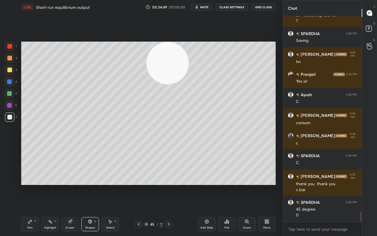
drag, startPoint x: 24, startPoint y: 228, endPoint x: 19, endPoint y: 226, distance: 5.6
click at [24, 185] on div "Pen P" at bounding box center [30, 224] width 18 height 14
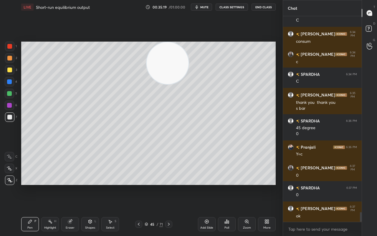
scroll to position [4089, 0]
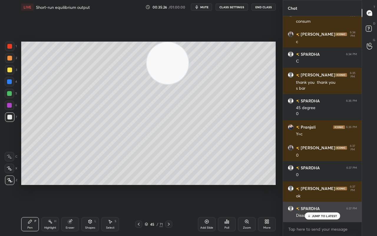
click at [316, 185] on p "JUMP TO LATEST" at bounding box center [324, 216] width 25 height 4
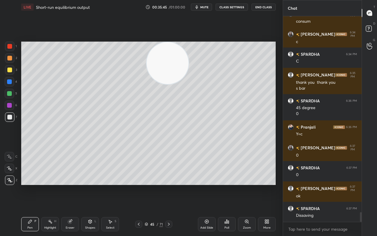
click at [172, 185] on div "45 / 71" at bounding box center [154, 223] width 88 height 7
click at [169, 185] on icon at bounding box center [168, 223] width 5 height 5
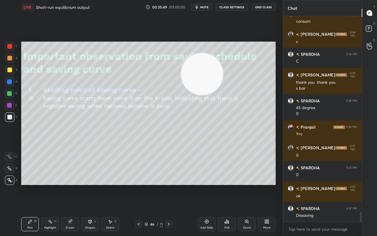
drag, startPoint x: 167, startPoint y: 71, endPoint x: 198, endPoint y: 88, distance: 35.6
click at [202, 82] on video at bounding box center [202, 74] width 42 height 42
click at [93, 185] on div "Shapes" at bounding box center [90, 227] width 10 height 3
click at [95, 185] on div "Shapes L" at bounding box center [90, 224] width 18 height 14
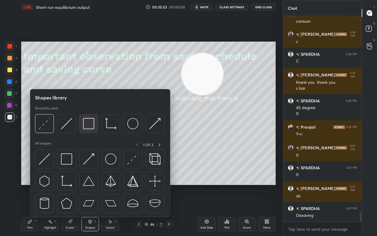
click at [86, 130] on div at bounding box center [88, 123] width 19 height 19
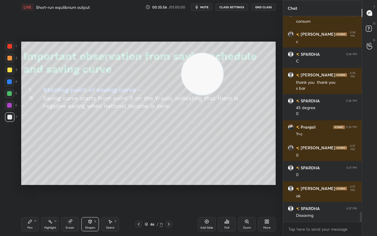
click at [31, 185] on div "Pen P" at bounding box center [30, 224] width 18 height 14
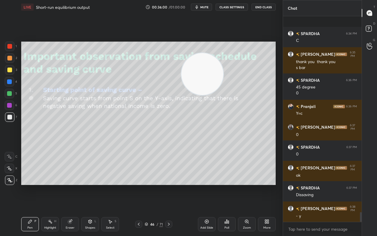
scroll to position [4151, 0]
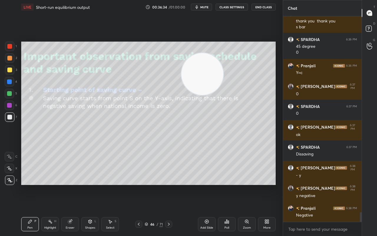
click at [170, 185] on icon at bounding box center [168, 223] width 5 height 5
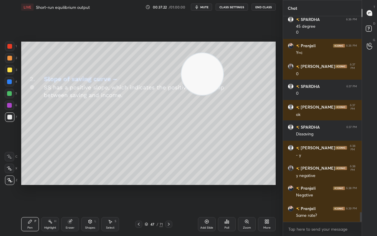
scroll to position [4191, 0]
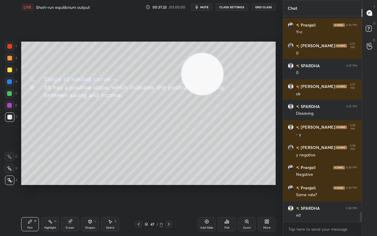
click at [168, 185] on icon at bounding box center [168, 223] width 5 height 5
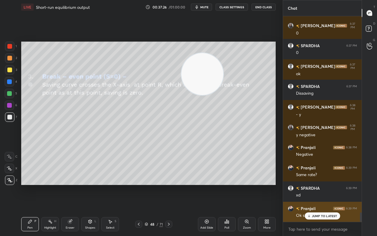
click at [330, 185] on p "JUMP TO LATEST" at bounding box center [324, 216] width 25 height 4
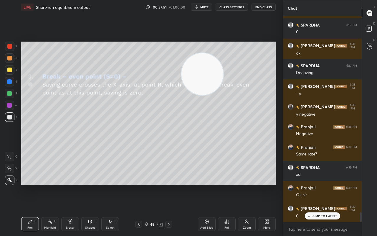
scroll to position [4252, 0]
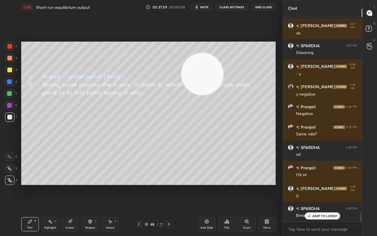
click at [335, 185] on p "JUMP TO LATEST" at bounding box center [324, 216] width 25 height 4
click at [170, 185] on div at bounding box center [168, 223] width 7 height 7
click at [170, 185] on icon at bounding box center [168, 223] width 5 height 5
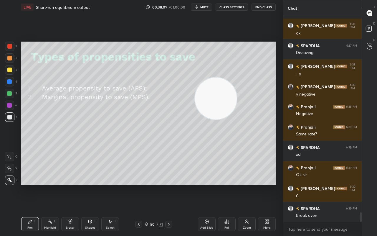
drag, startPoint x: 197, startPoint y: 82, endPoint x: 210, endPoint y: 108, distance: 29.5
click at [210, 108] on video at bounding box center [216, 98] width 42 height 42
click at [213, 185] on div "Add Slide" at bounding box center [207, 224] width 18 height 14
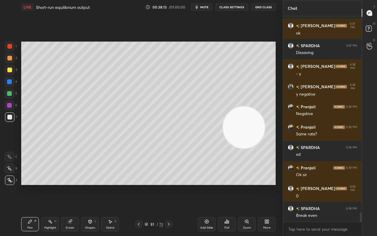
drag, startPoint x: 207, startPoint y: 102, endPoint x: 238, endPoint y: 132, distance: 42.9
click at [238, 132] on video at bounding box center [244, 127] width 42 height 42
click at [11, 92] on div at bounding box center [9, 93] width 5 height 5
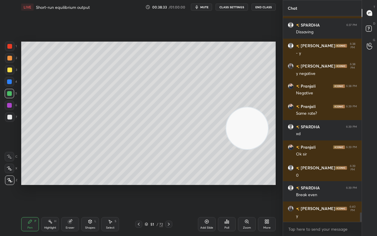
click at [11, 120] on div at bounding box center [9, 116] width 9 height 9
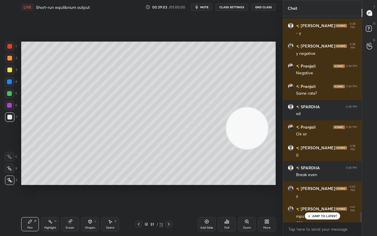
scroll to position [4298, 0]
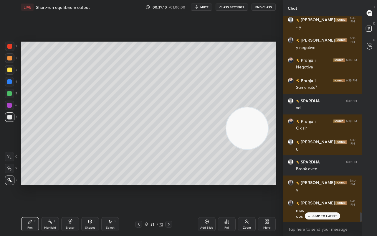
click at [8, 72] on div at bounding box center [9, 69] width 9 height 9
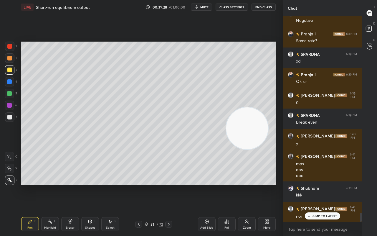
scroll to position [4366, 0]
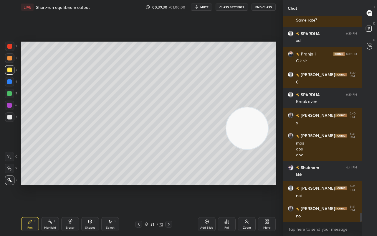
click at [169, 185] on icon at bounding box center [169, 223] width 2 height 3
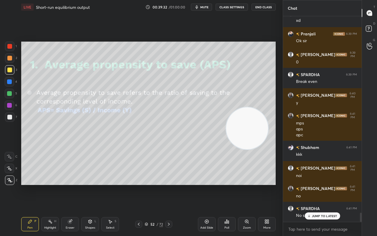
click at [141, 185] on div at bounding box center [138, 223] width 7 height 7
click at [207, 185] on div "Add Slide" at bounding box center [207, 224] width 18 height 14
click at [157, 185] on div "/" at bounding box center [157, 224] width 2 height 4
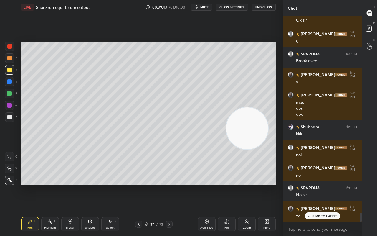
scroll to position [4426, 0]
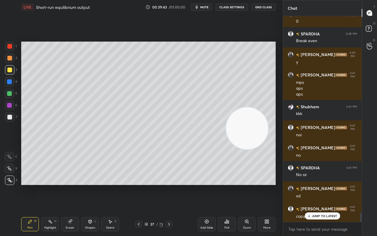
click at [156, 185] on div "37 / 73" at bounding box center [154, 223] width 19 height 5
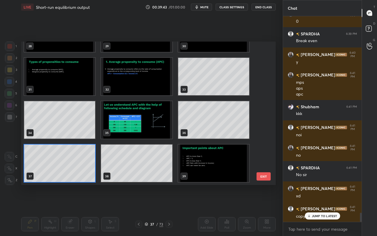
scroll to position [141, 251]
drag, startPoint x: 262, startPoint y: 101, endPoint x: 263, endPoint y: 122, distance: 21.0
click at [264, 127] on div "28 29 30 31 32 33 34 35 36 37 38 39 40 41 42 43 44 45" at bounding box center [143, 113] width 244 height 143
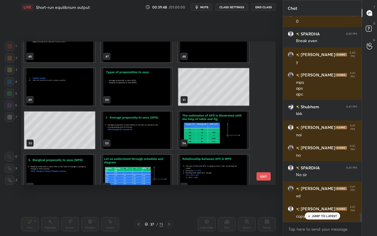
scroll to position [664, 0]
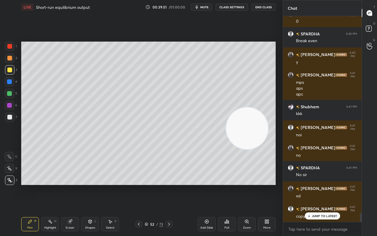
click at [96, 185] on div "Pen P Highlight H Eraser Shapes L Select S 52 / 73 Add Slide Poll Zoom More" at bounding box center [148, 224] width 254 height 24
click at [90, 185] on div "Pen P Highlight H Eraser Shapes L Select S 52 / 73 Add Slide Poll Zoom More" at bounding box center [148, 224] width 254 height 24
click at [91, 185] on div "Shapes" at bounding box center [90, 227] width 10 height 3
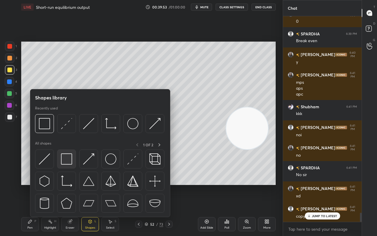
click at [69, 159] on img at bounding box center [66, 158] width 11 height 11
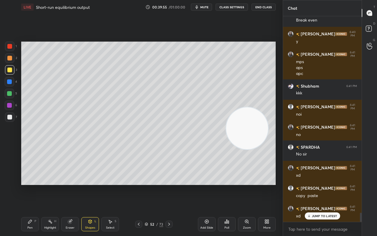
scroll to position [4477, 0]
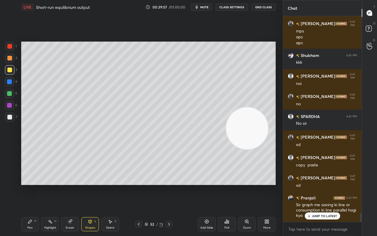
click at [316, 185] on p "JUMP TO LATEST" at bounding box center [324, 216] width 25 height 4
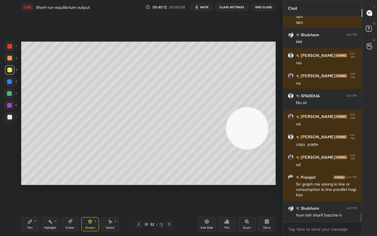
scroll to position [4518, 0]
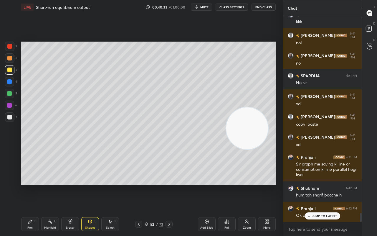
click at [30, 185] on div "Pen P" at bounding box center [30, 224] width 18 height 14
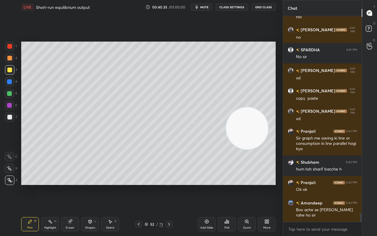
click at [15, 119] on div "7" at bounding box center [11, 116] width 12 height 9
click at [10, 82] on div at bounding box center [9, 81] width 5 height 5
click at [9, 70] on div at bounding box center [9, 69] width 5 height 5
drag, startPoint x: 11, startPoint y: 93, endPoint x: 16, endPoint y: 94, distance: 5.9
click at [11, 93] on div at bounding box center [9, 93] width 5 height 5
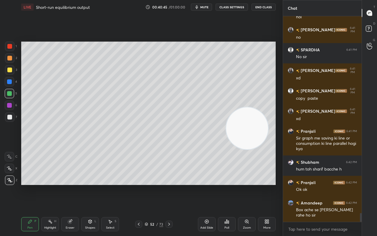
scroll to position [4564, 0]
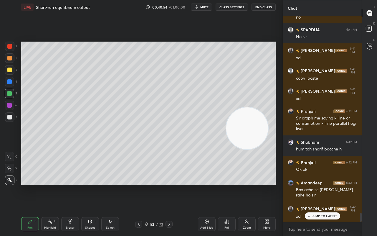
drag, startPoint x: 9, startPoint y: 107, endPoint x: 12, endPoint y: 102, distance: 5.6
click at [9, 107] on div at bounding box center [9, 105] width 5 height 5
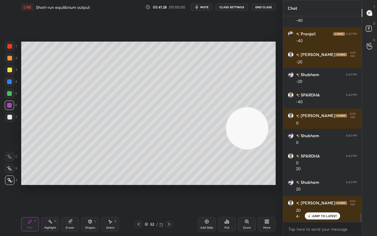
scroll to position [4933, 0]
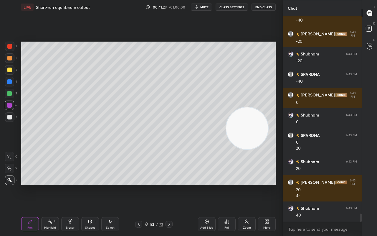
drag, startPoint x: 6, startPoint y: 92, endPoint x: 9, endPoint y: 91, distance: 3.0
click at [7, 91] on div at bounding box center [9, 93] width 9 height 9
click at [136, 185] on icon at bounding box center [138, 223] width 5 height 5
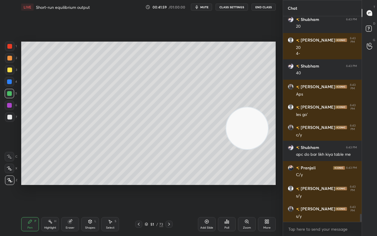
scroll to position [5096, 0]
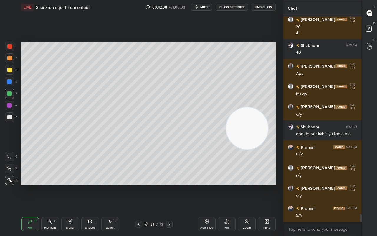
click at [170, 185] on icon at bounding box center [169, 223] width 5 height 5
click at [7, 69] on div at bounding box center [9, 69] width 5 height 5
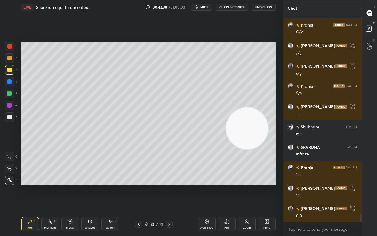
scroll to position [5238, 0]
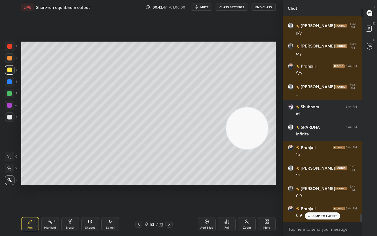
click at [326, 185] on p "JUMP TO LATEST" at bounding box center [324, 216] width 25 height 4
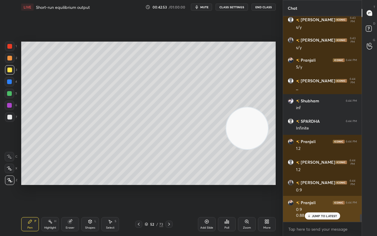
drag, startPoint x: 317, startPoint y: 216, endPoint x: 314, endPoint y: 215, distance: 3.0
click at [317, 185] on p "JUMP TO LATEST" at bounding box center [324, 216] width 25 height 4
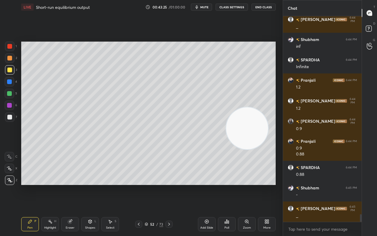
scroll to position [5325, 0]
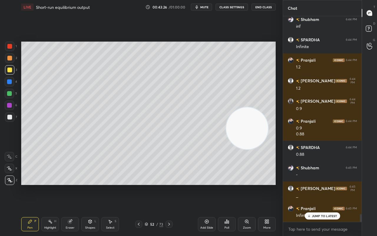
click at [9, 71] on div at bounding box center [9, 69] width 5 height 5
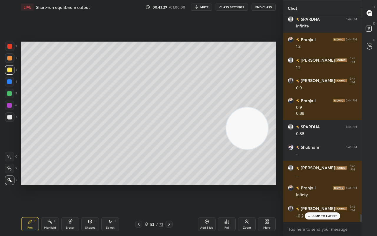
scroll to position [5365, 0]
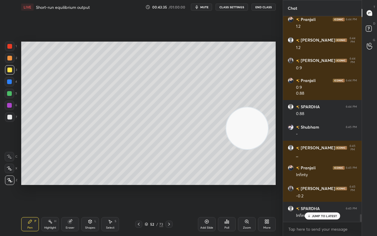
drag, startPoint x: 316, startPoint y: 217, endPoint x: 292, endPoint y: 219, distance: 23.9
click at [316, 185] on div "JUMP TO LATEST" at bounding box center [321, 215] width 35 height 7
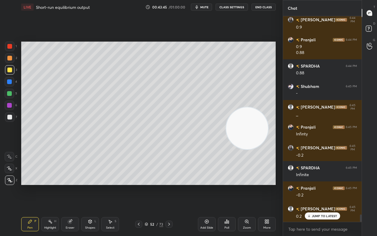
scroll to position [5412, 0]
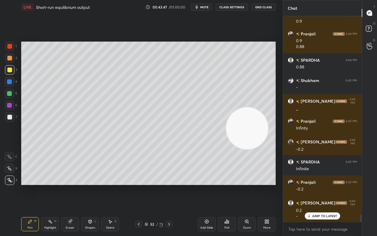
click at [310, 185] on div "JUMP TO LATEST" at bounding box center [321, 215] width 35 height 7
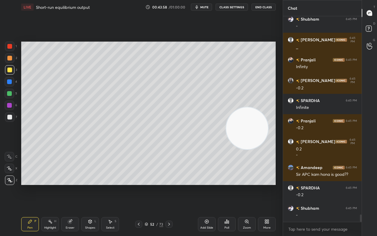
scroll to position [5493, 0]
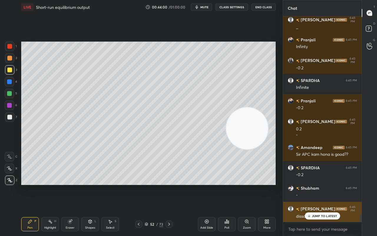
click at [319, 185] on div "JUMP TO LATEST" at bounding box center [321, 215] width 35 height 7
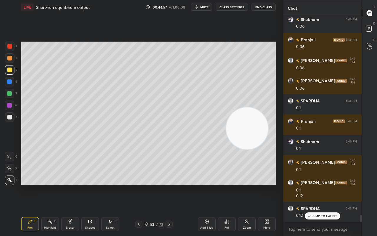
scroll to position [5804, 0]
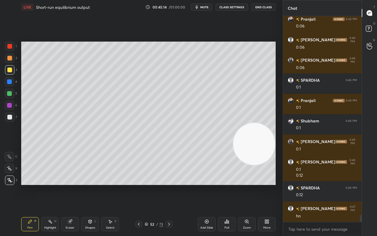
drag, startPoint x: 245, startPoint y: 135, endPoint x: 257, endPoint y: 152, distance: 20.7
click at [257, 152] on video at bounding box center [254, 144] width 42 height 42
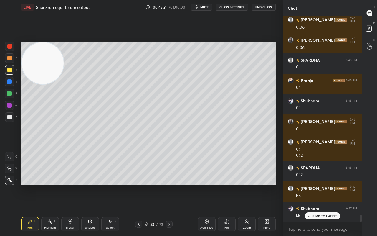
drag, startPoint x: 248, startPoint y: 142, endPoint x: 28, endPoint y: 48, distance: 240.3
click at [27, 48] on video at bounding box center [43, 63] width 42 height 42
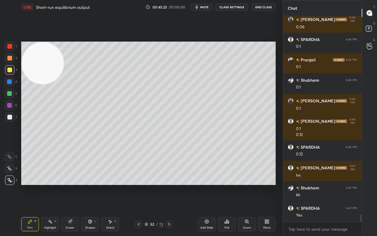
click at [9, 83] on div at bounding box center [9, 81] width 5 height 5
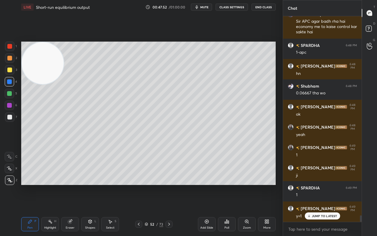
scroll to position [6160, 0]
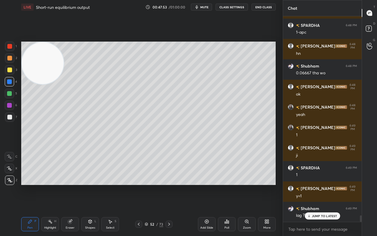
click at [169, 185] on icon at bounding box center [169, 223] width 5 height 5
click at [137, 185] on div "Pen P Highlight H Eraser Shapes L Select S 53 / 73 Add Slide Poll Zoom More" at bounding box center [148, 224] width 254 height 24
click at [140, 185] on icon at bounding box center [138, 223] width 5 height 5
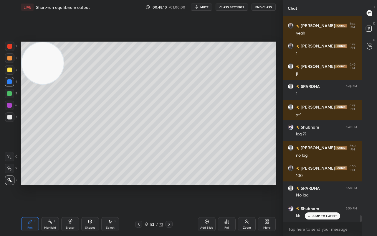
scroll to position [6262, 0]
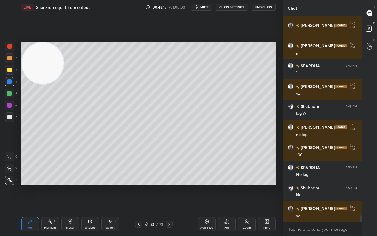
click at [168, 185] on div "Pen P Highlight H Eraser Shapes L Select S 52 / 73 Add Slide Poll Zoom More" at bounding box center [148, 224] width 254 height 24
click at [168, 185] on icon at bounding box center [169, 223] width 5 height 5
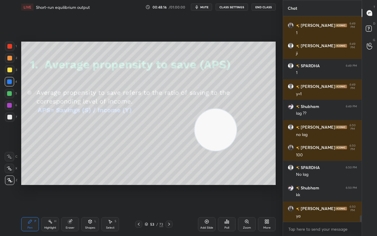
drag, startPoint x: 47, startPoint y: 69, endPoint x: 214, endPoint y: 131, distance: 178.6
click at [220, 135] on video at bounding box center [216, 130] width 42 height 42
click at [170, 185] on icon at bounding box center [169, 223] width 5 height 5
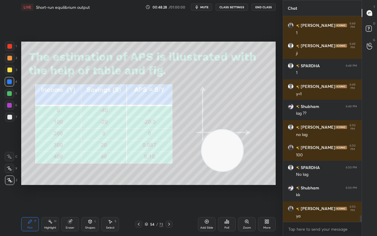
drag, startPoint x: 212, startPoint y: 133, endPoint x: 218, endPoint y: 153, distance: 20.2
click at [218, 153] on video at bounding box center [222, 150] width 42 height 42
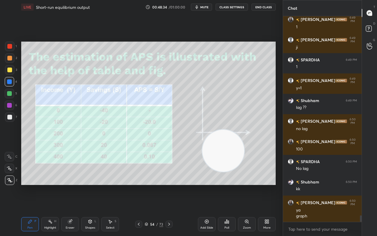
click at [170, 185] on icon at bounding box center [169, 223] width 5 height 5
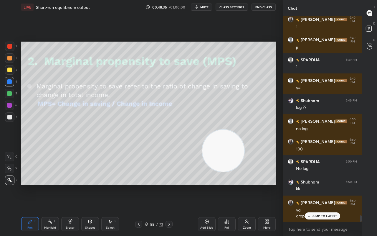
scroll to position [6293, 0]
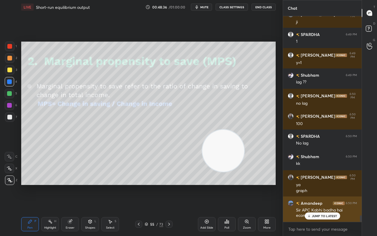
click at [327, 185] on p "JUMP TO LATEST" at bounding box center [324, 216] width 25 height 4
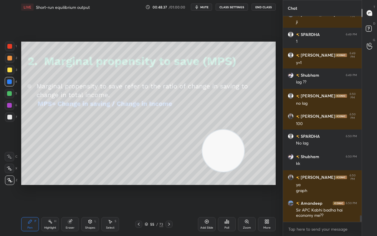
click at [168, 185] on icon at bounding box center [169, 223] width 5 height 5
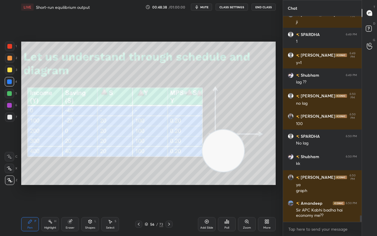
click at [170, 185] on icon at bounding box center [169, 223] width 5 height 5
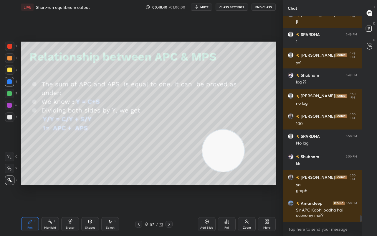
click at [140, 185] on div at bounding box center [138, 223] width 7 height 7
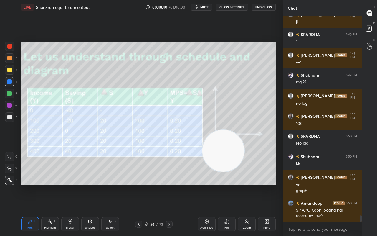
click at [140, 185] on div at bounding box center [138, 223] width 7 height 7
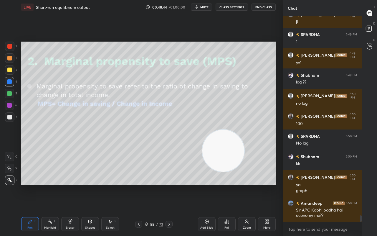
click at [138, 185] on icon at bounding box center [138, 223] width 5 height 5
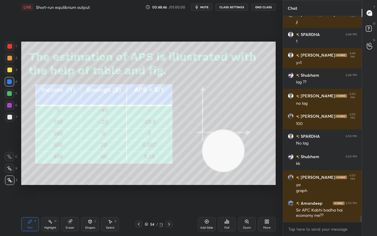
click at [156, 185] on div "54 / 73" at bounding box center [154, 223] width 19 height 5
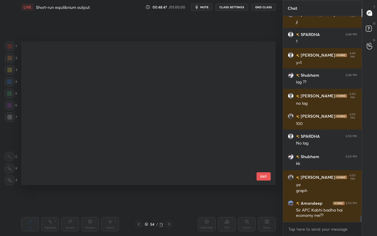
scroll to position [141, 251]
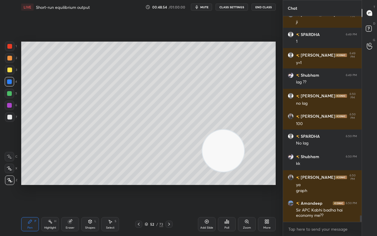
drag, startPoint x: 92, startPoint y: 231, endPoint x: 92, endPoint y: 223, distance: 8.0
click at [92, 185] on div "Pen P Highlight H Eraser Shapes L Select S 52 / 73 Add Slide Poll Zoom More" at bounding box center [148, 224] width 254 height 24
click at [94, 185] on div "Shapes" at bounding box center [90, 227] width 10 height 3
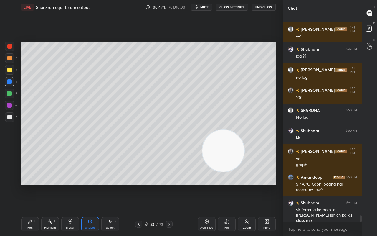
click at [6, 123] on div "7" at bounding box center [11, 118] width 12 height 12
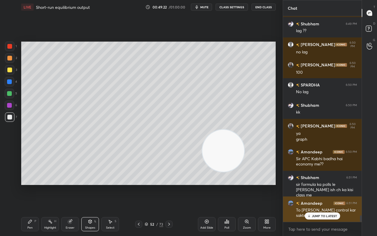
click at [333, 185] on p "JUMP TO LATEST" at bounding box center [324, 216] width 25 height 4
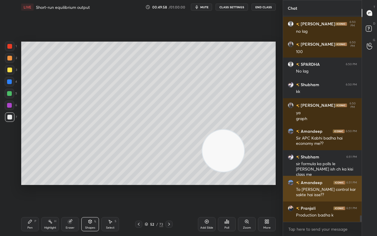
scroll to position [6385, 0]
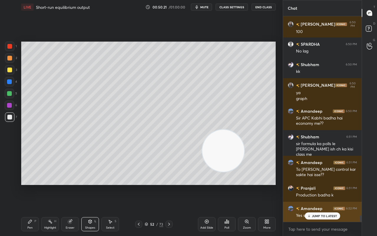
click at [325, 185] on div "SPARDHA 6:48 PM 1-apc [PERSON_NAME] 6:48 PM [PERSON_NAME] 6:48 PM 0.06667 tha w…" at bounding box center [322, 118] width 79 height 205
click at [326, 185] on p "JUMP TO LATEST" at bounding box center [324, 216] width 25 height 4
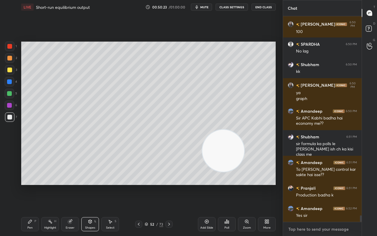
click at [311, 185] on textarea at bounding box center [322, 228] width 69 height 9
drag, startPoint x: 27, startPoint y: 226, endPoint x: 23, endPoint y: 225, distance: 3.9
click at [26, 185] on div "Pen P" at bounding box center [30, 224] width 18 height 14
click at [172, 185] on div at bounding box center [168, 223] width 7 height 7
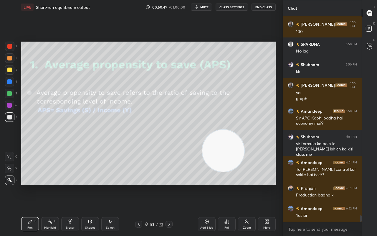
click at [170, 185] on icon at bounding box center [169, 223] width 5 height 5
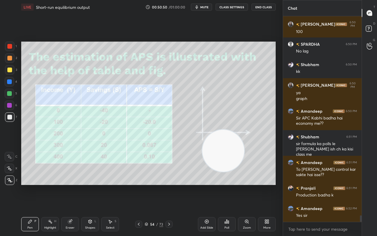
click at [168, 185] on icon at bounding box center [169, 223] width 5 height 5
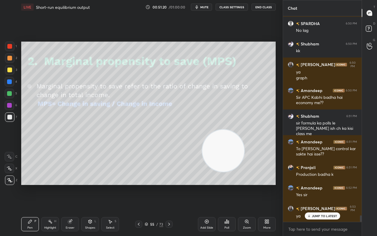
scroll to position [6425, 0]
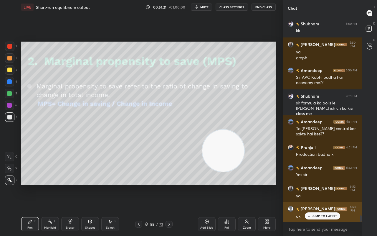
click at [321, 185] on div "JUMP TO LATEST" at bounding box center [321, 215] width 35 height 7
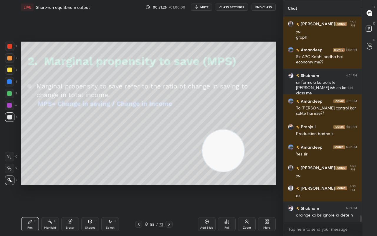
scroll to position [6466, 0]
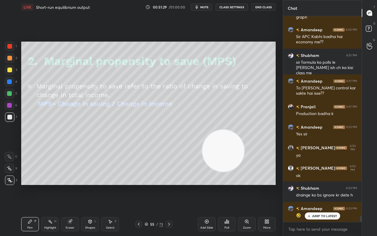
click at [141, 185] on div at bounding box center [138, 223] width 7 height 7
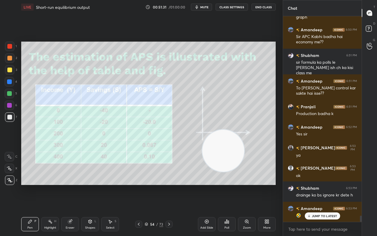
click at [153, 185] on div "54" at bounding box center [152, 224] width 6 height 4
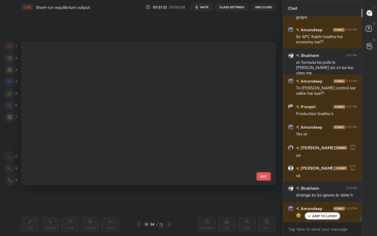
scroll to position [141, 251]
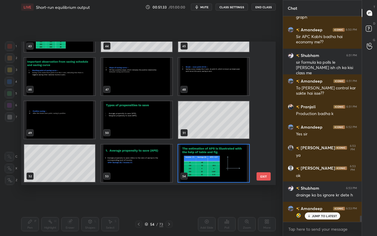
click at [264, 125] on div "43 44 45 46 47 48 49 50 51 52 53 54 55 56 57 EXIT" at bounding box center [148, 113] width 254 height 143
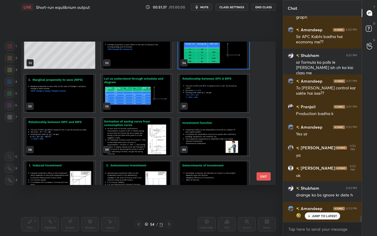
scroll to position [745, 0]
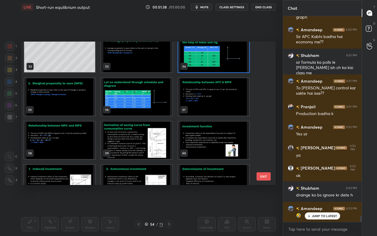
click at [153, 142] on img "grid" at bounding box center [136, 139] width 71 height 37
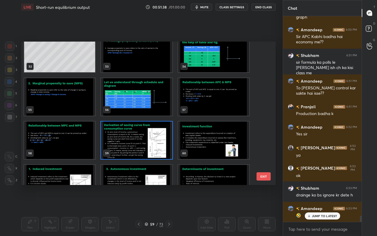
click at [153, 141] on img "grid" at bounding box center [136, 139] width 71 height 37
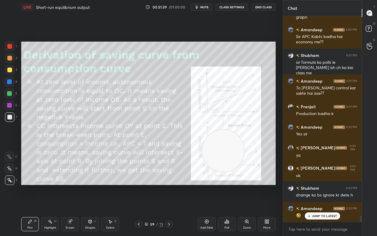
click at [153, 141] on img "grid" at bounding box center [136, 139] width 71 height 37
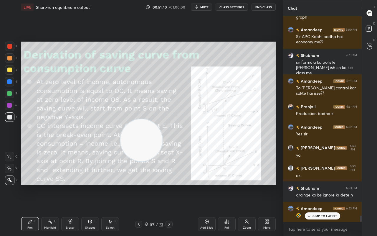
drag, startPoint x: 234, startPoint y: 169, endPoint x: 144, endPoint y: 149, distance: 92.5
click at [144, 153] on video at bounding box center [141, 140] width 42 height 42
click at [253, 185] on div "Zoom" at bounding box center [247, 224] width 18 height 14
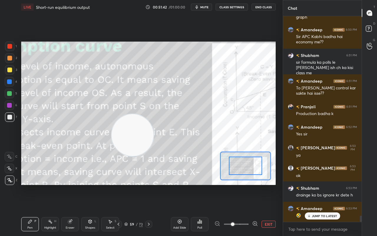
click at [253, 185] on div at bounding box center [255, 223] width 6 height 7
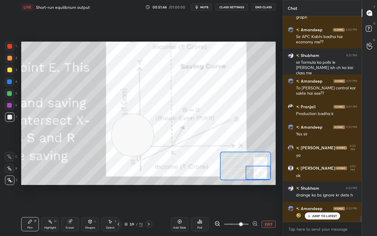
drag, startPoint x: 251, startPoint y: 169, endPoint x: 263, endPoint y: 176, distance: 13.7
click at [264, 176] on div at bounding box center [258, 172] width 25 height 14
click at [217, 185] on icon at bounding box center [217, 223] width 6 height 6
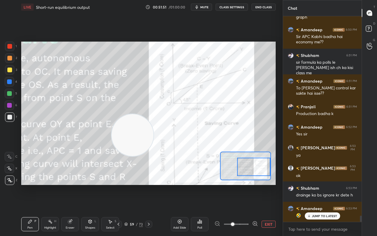
drag, startPoint x: 246, startPoint y: 172, endPoint x: 243, endPoint y: 171, distance: 3.0
click at [247, 169] on div at bounding box center [253, 167] width 33 height 18
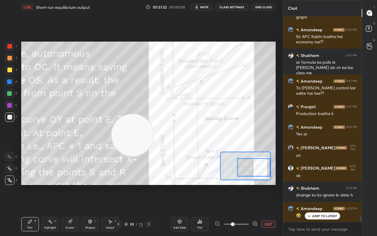
click at [217, 185] on div at bounding box center [236, 223] width 44 height 7
click at [266, 185] on button "EXIT" at bounding box center [268, 223] width 14 height 7
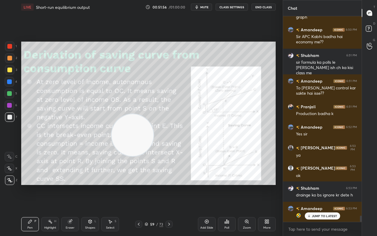
click at [26, 185] on div "Pen P" at bounding box center [30, 224] width 18 height 14
click at [35, 185] on div "Pen P" at bounding box center [30, 224] width 18 height 14
click at [9, 46] on div at bounding box center [9, 46] width 5 height 5
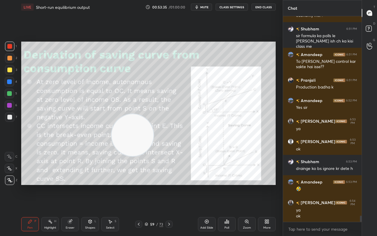
scroll to position [6512, 0]
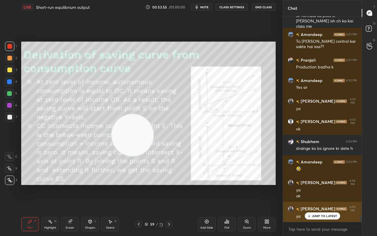
drag, startPoint x: 313, startPoint y: 213, endPoint x: 307, endPoint y: 217, distance: 7.2
click at [312, 185] on div "JUMP TO LATEST" at bounding box center [321, 215] width 35 height 7
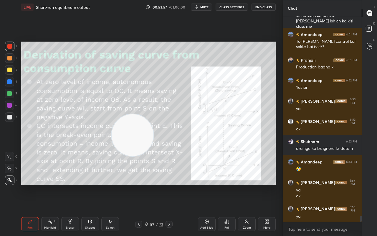
click at [140, 185] on icon at bounding box center [138, 223] width 5 height 5
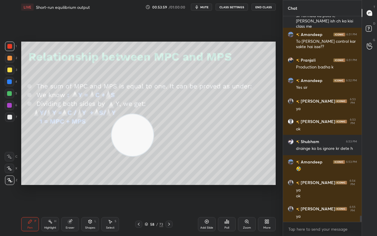
click at [149, 185] on div "Pen P Highlight H Eraser Shapes L Select S 58 / 73 Add Slide Poll Zoom More" at bounding box center [148, 224] width 254 height 24
click at [153, 185] on div "58" at bounding box center [152, 224] width 6 height 4
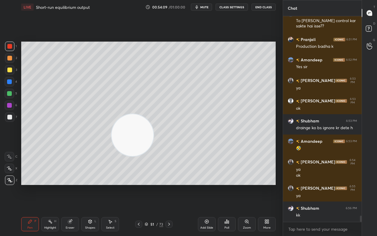
scroll to position [0, 0]
drag, startPoint x: 34, startPoint y: 224, endPoint x: 37, endPoint y: 221, distance: 4.0
click at [34, 185] on div "Pen P" at bounding box center [30, 224] width 18 height 14
click at [7, 117] on div at bounding box center [9, 117] width 5 height 5
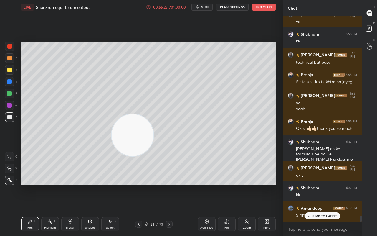
scroll to position [6727, 0]
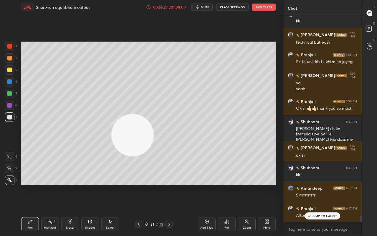
click at [325, 185] on p "JUMP TO LATEST" at bounding box center [324, 216] width 25 height 4
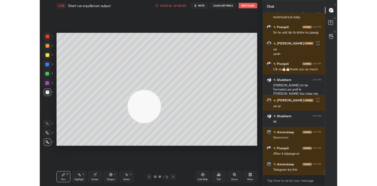
scroll to position [6767, 0]
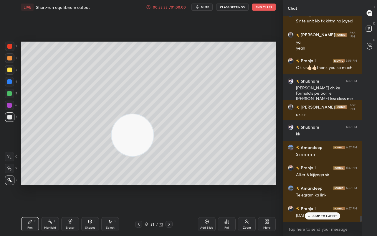
click at [311, 185] on icon at bounding box center [309, 216] width 4 height 4
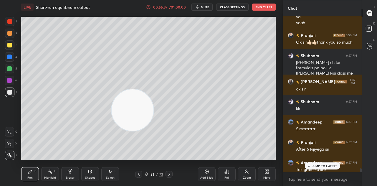
scroll to position [6817, 0]
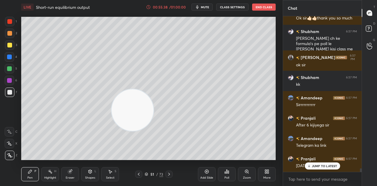
click at [312, 168] on p "JUMP TO LATEST" at bounding box center [324, 166] width 25 height 4
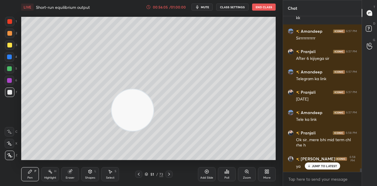
scroll to position [6903, 0]
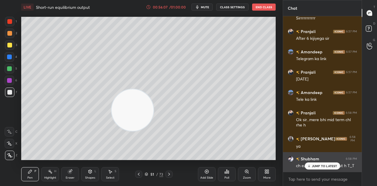
drag, startPoint x: 309, startPoint y: 167, endPoint x: 304, endPoint y: 167, distance: 5.3
click at [309, 167] on icon at bounding box center [309, 166] width 2 height 1
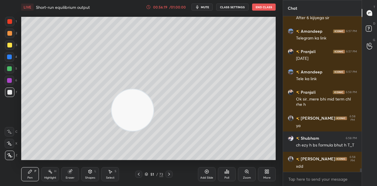
scroll to position [6944, 0]
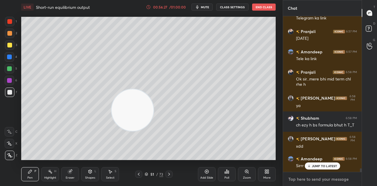
click at [320, 179] on textarea at bounding box center [322, 178] width 69 height 9
paste textarea "[URL][DOMAIN_NAME]"
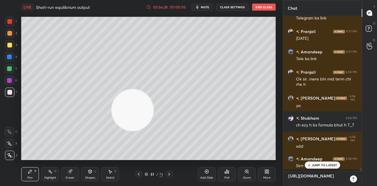
scroll to position [168, 77]
type textarea "[URL][DOMAIN_NAME]"
click at [350, 181] on icon at bounding box center [352, 178] width 5 height 5
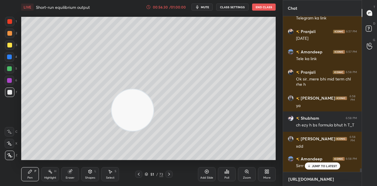
scroll to position [6982, 0]
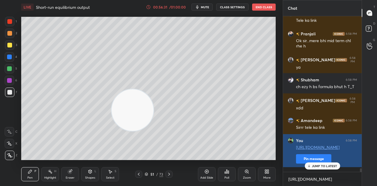
click at [301, 163] on button "Pin message" at bounding box center [313, 158] width 35 height 9
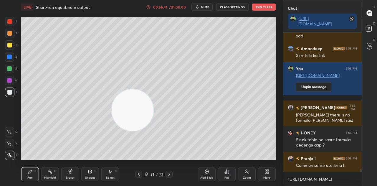
scroll to position [7091, 0]
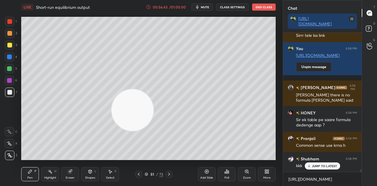
click at [314, 164] on p "JUMP TO LATEST" at bounding box center [324, 166] width 25 height 4
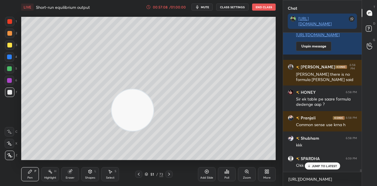
scroll to position [7142, 0]
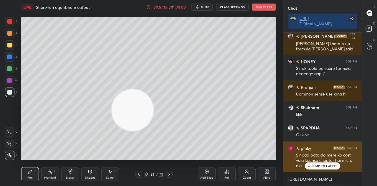
drag, startPoint x: 321, startPoint y: 168, endPoint x: 318, endPoint y: 169, distance: 3.7
click at [321, 168] on p "JUMP TO LATEST" at bounding box center [324, 166] width 25 height 4
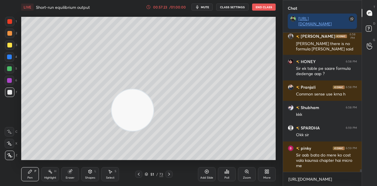
click at [221, 155] on div "LIVE Short-run equilibrium output 00:57:23 / 01:00:00 mute CLASS SETTINGS End C…" at bounding box center [148, 93] width 259 height 186
click at [205, 176] on div "Add Slide" at bounding box center [206, 177] width 13 height 3
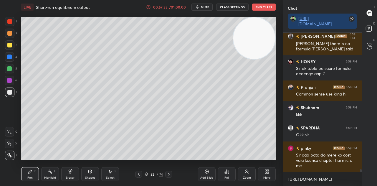
scroll to position [7162, 0]
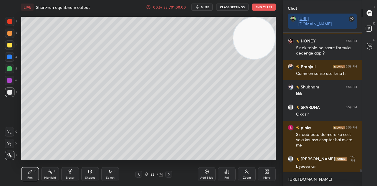
drag, startPoint x: 126, startPoint y: 113, endPoint x: 253, endPoint y: 40, distance: 146.0
click at [253, 42] on video at bounding box center [254, 38] width 42 height 42
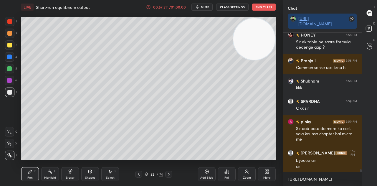
scroll to position [7188, 0]
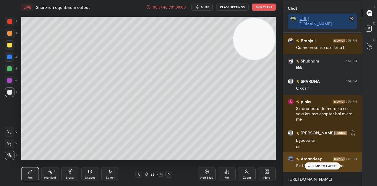
click at [319, 165] on p "JUMP TO LATEST" at bounding box center [324, 166] width 25 height 4
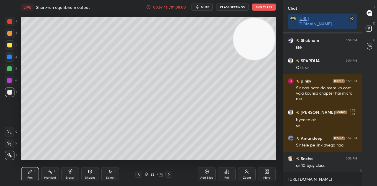
scroll to position [7229, 0]
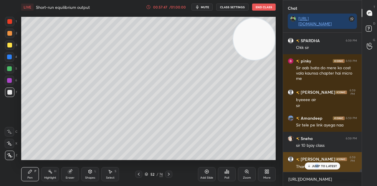
drag, startPoint x: 316, startPoint y: 168, endPoint x: 312, endPoint y: 169, distance: 4.5
click at [318, 169] on div "JUMP TO LATEST" at bounding box center [321, 165] width 35 height 7
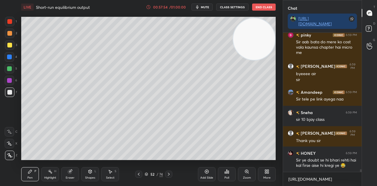
scroll to position [7275, 0]
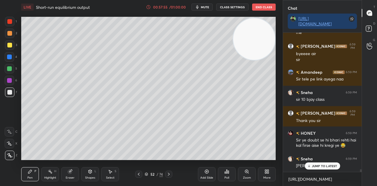
click at [312, 167] on p "JUMP TO LATEST" at bounding box center [324, 166] width 25 height 4
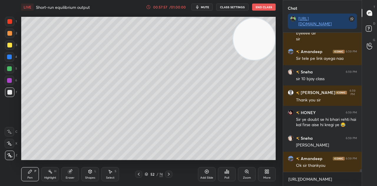
scroll to position [7321, 0]
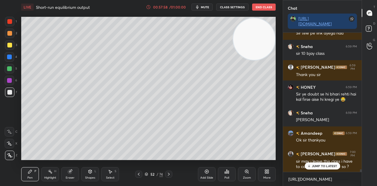
click at [314, 166] on div "[PERSON_NAME] 6:58 PM xdd [PERSON_NAME] 6:58 PM Sirrr tele ka link You 6:58 PM …" at bounding box center [322, 102] width 79 height 139
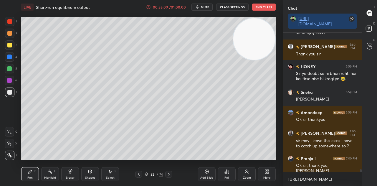
scroll to position [7362, 0]
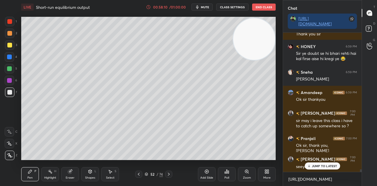
click at [321, 168] on div "JUMP TO LATEST" at bounding box center [321, 165] width 35 height 7
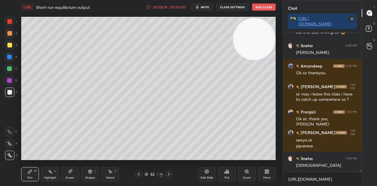
scroll to position [7413, 0]
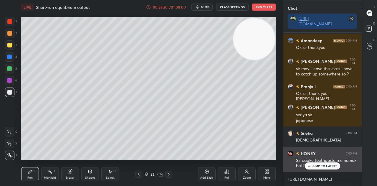
click at [317, 168] on div "JUMP TO LATEST" at bounding box center [321, 165] width 35 height 7
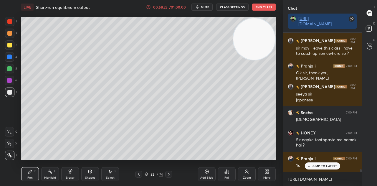
scroll to position [7454, 0]
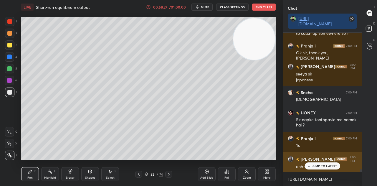
drag, startPoint x: 315, startPoint y: 166, endPoint x: 308, endPoint y: 168, distance: 6.8
click at [315, 167] on p "JUMP TO LATEST" at bounding box center [324, 166] width 25 height 4
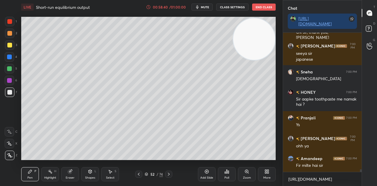
scroll to position [7495, 0]
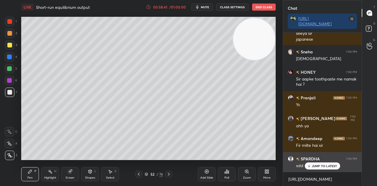
click at [323, 166] on p "JUMP TO LATEST" at bounding box center [324, 166] width 25 height 4
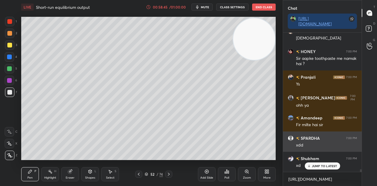
scroll to position [7535, 0]
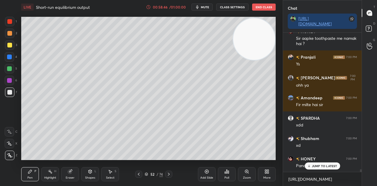
drag, startPoint x: 317, startPoint y: 166, endPoint x: 289, endPoint y: 168, distance: 28.0
click at [317, 167] on p "JUMP TO LATEST" at bounding box center [324, 166] width 25 height 4
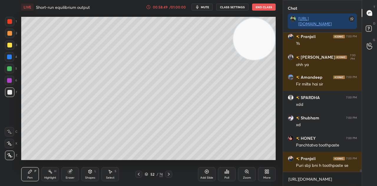
scroll to position [7576, 0]
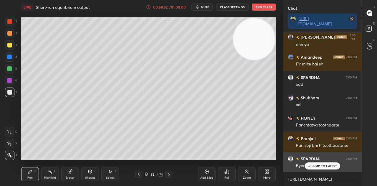
drag, startPoint x: 314, startPoint y: 166, endPoint x: 310, endPoint y: 166, distance: 3.2
click at [314, 166] on p "JUMP TO LATEST" at bounding box center [324, 166] width 25 height 4
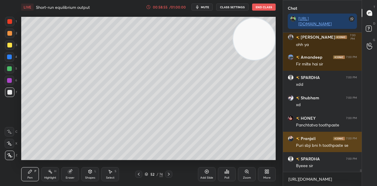
click at [296, 138] on img "grid" at bounding box center [298, 138] width 4 height 3
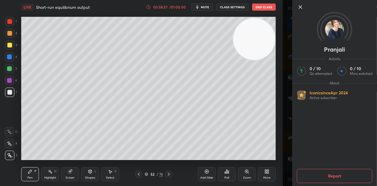
click at [299, 9] on icon at bounding box center [300, 7] width 7 height 7
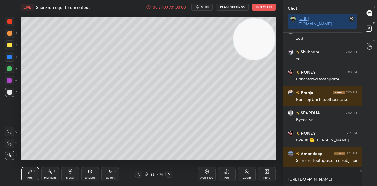
scroll to position [7642, 0]
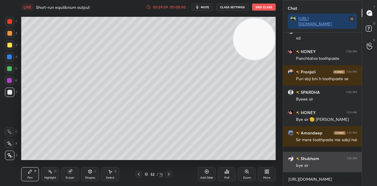
click at [318, 167] on div "bye sir" at bounding box center [326, 166] width 61 height 6
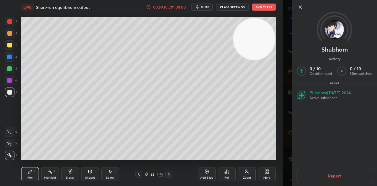
click at [299, 9] on icon at bounding box center [300, 7] width 7 height 7
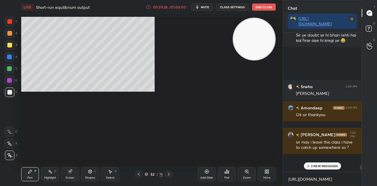
scroll to position [151, 77]
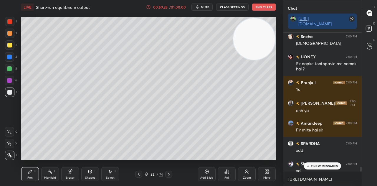
click at [314, 167] on p "2 NEW MESSAGES" at bounding box center [324, 166] width 27 height 4
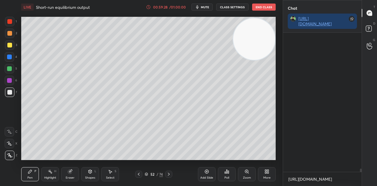
scroll to position [6104, 0]
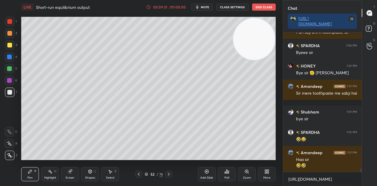
drag, startPoint x: 311, startPoint y: 173, endPoint x: 330, endPoint y: 183, distance: 20.9
click at [339, 0] on html "1 2 3 4 5 6 7 C X Z C X Z E E Erase all H H LIVE Short-run equilibrium output 0…" at bounding box center [188, 0] width 377 height 0
drag, startPoint x: 317, startPoint y: 174, endPoint x: 334, endPoint y: 180, distance: 18.0
click at [338, 0] on html "1 2 3 4 5 6 7 C X Z C X Z E E Erase all H H LIVE Short-run equilibrium output 0…" at bounding box center [188, 0] width 377 height 0
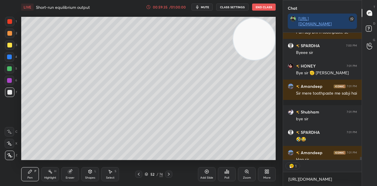
scroll to position [2, 2]
click at [277, 140] on div "Setting up your live class Poll for secs No correct answer Start poll" at bounding box center [148, 88] width 259 height 148
click at [277, 108] on div "Setting up your live class Poll for secs No correct answer Start poll" at bounding box center [148, 88] width 259 height 148
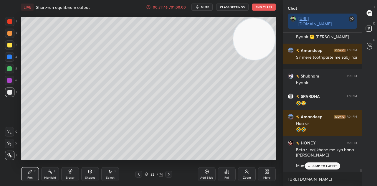
scroll to position [137, 77]
click at [330, 165] on div "Sneha 7:00 PM korean HONEY 7:00 PM Sir aapke toothpaste me namak hai ? [PERSON_…" at bounding box center [322, 102] width 79 height 139
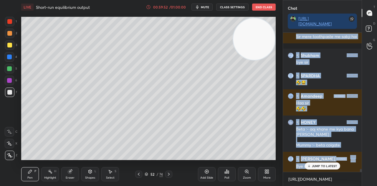
scroll to position [6192, 0]
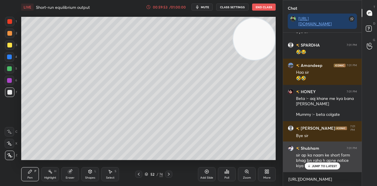
click at [319, 166] on p "JUMP TO LATEST" at bounding box center [324, 166] width 25 height 4
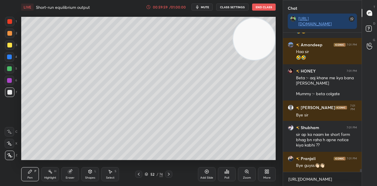
scroll to position [6232, 0]
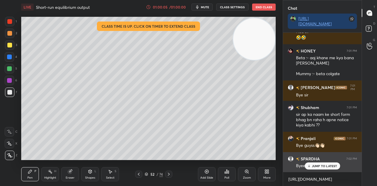
click at [313, 166] on p "JUMP TO LATEST" at bounding box center [324, 166] width 25 height 4
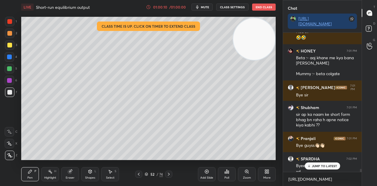
scroll to position [6238, 0]
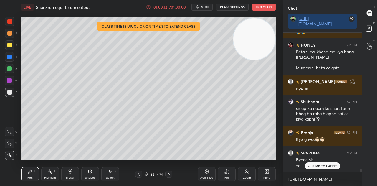
click at [264, 7] on button "End Class" at bounding box center [264, 7] width 24 height 7
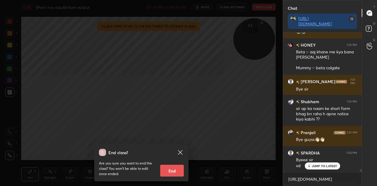
click at [166, 169] on button "End" at bounding box center [172, 171] width 24 height 12
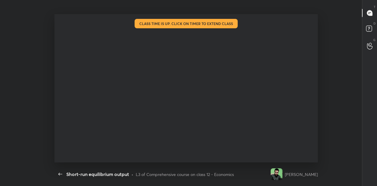
scroll to position [2, 2]
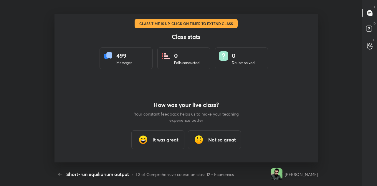
drag, startPoint x: 160, startPoint y: 178, endPoint x: 61, endPoint y: 44, distance: 166.8
click at [61, 44] on div at bounding box center [186, 88] width 264 height 148
click at [158, 144] on div "It was great" at bounding box center [157, 139] width 53 height 19
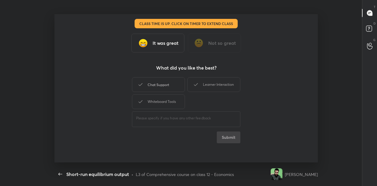
click at [150, 87] on div "Chat Support" at bounding box center [158, 84] width 53 height 15
click at [228, 137] on button "Submit" at bounding box center [229, 137] width 24 height 12
